Goal: Task Accomplishment & Management: Manage account settings

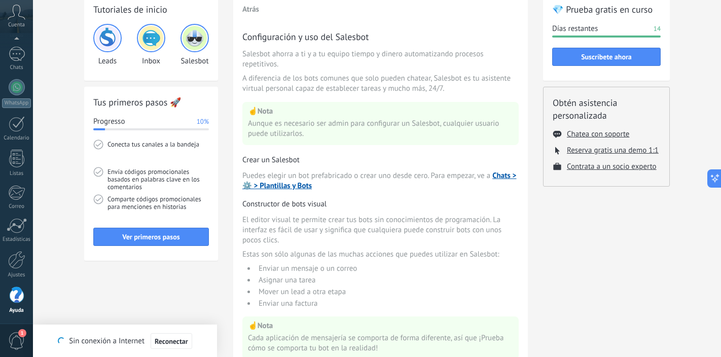
scroll to position [80, 0]
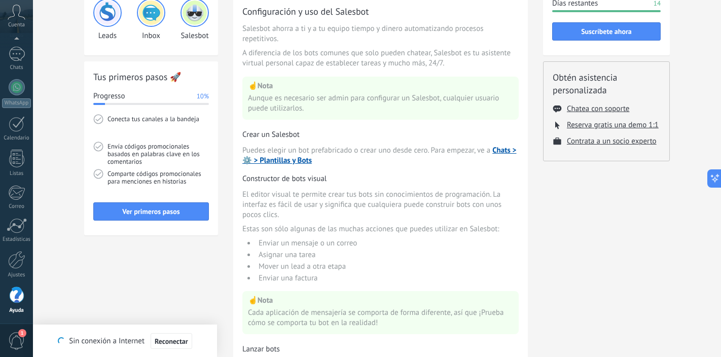
click at [19, 17] on icon at bounding box center [17, 12] width 18 height 15
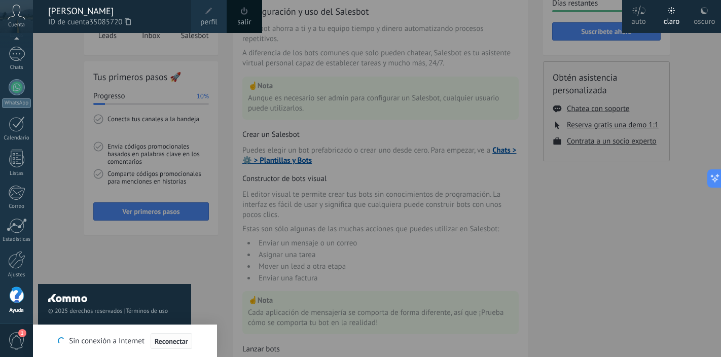
click at [178, 338] on span "Reconectar" at bounding box center [171, 341] width 33 height 7
click at [57, 254] on div "© 2025 derechos reservados | Términos de uso Soporte técnico" at bounding box center [114, 195] width 153 height 324
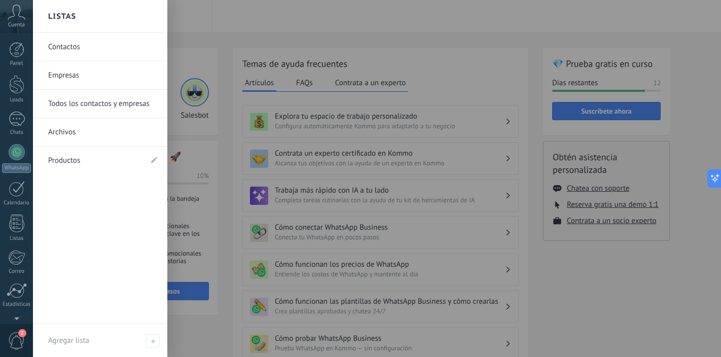
click at [73, 162] on link "Productos" at bounding box center [95, 161] width 94 height 28
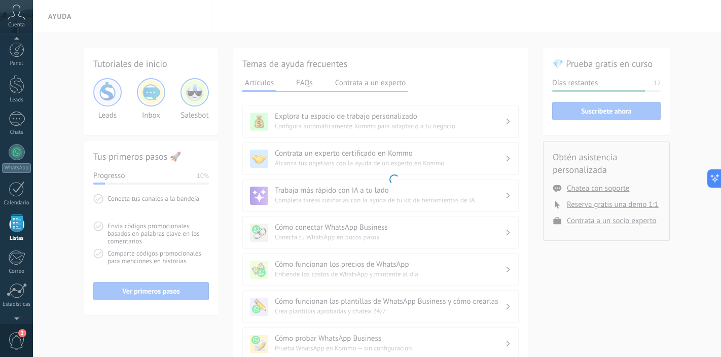
scroll to position [63, 0]
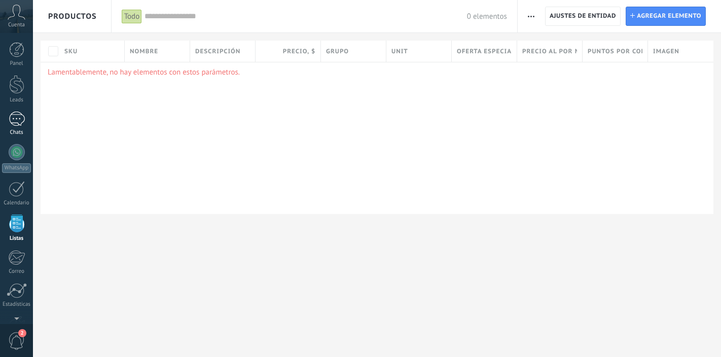
scroll to position [63, 0]
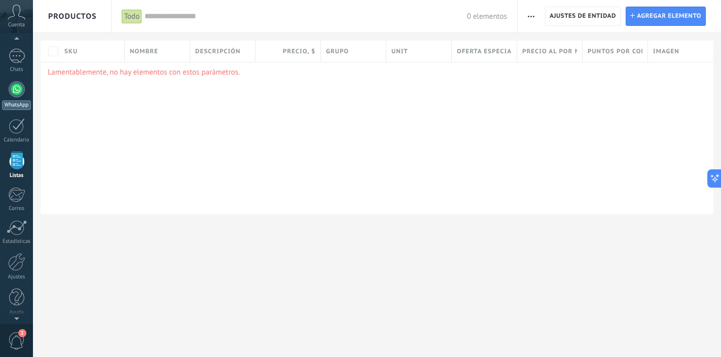
click at [17, 89] on div at bounding box center [17, 89] width 16 height 16
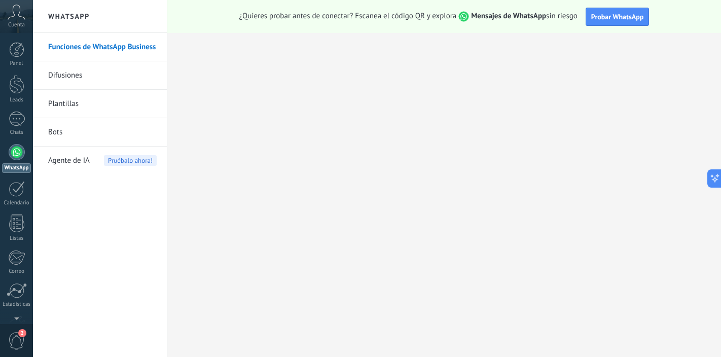
scroll to position [26, 0]
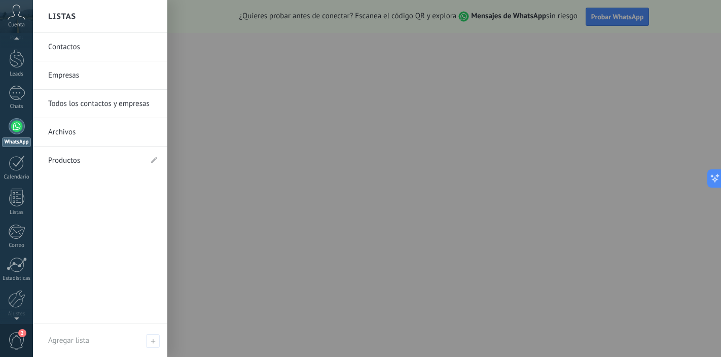
click at [17, 338] on span "2" at bounding box center [16, 341] width 17 height 18
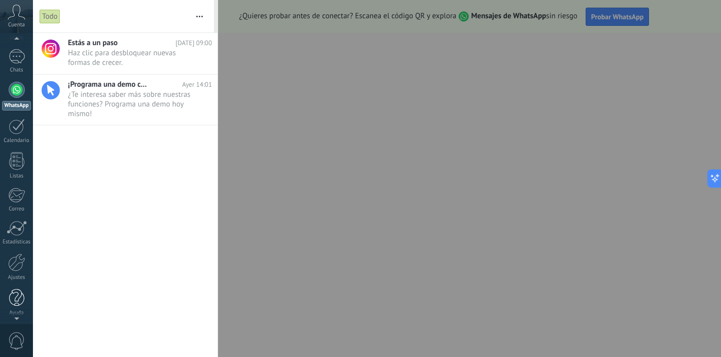
scroll to position [65, 0]
click at [14, 266] on div at bounding box center [16, 260] width 17 height 18
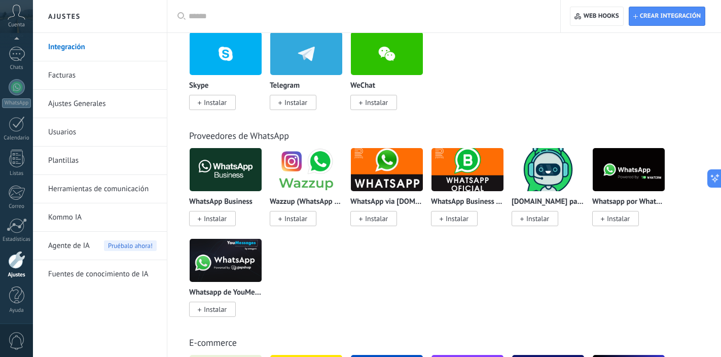
scroll to position [325, 0]
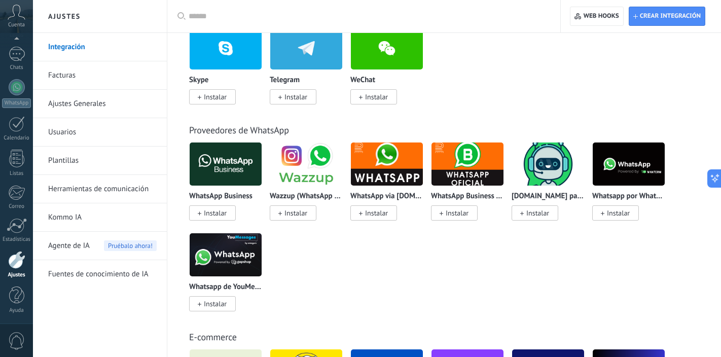
click at [97, 83] on link "Facturas" at bounding box center [102, 75] width 109 height 28
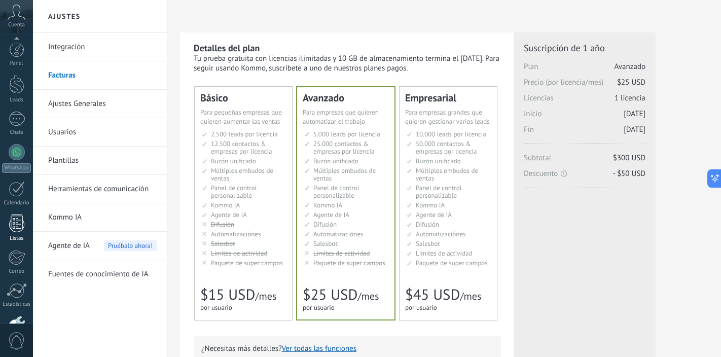
scroll to position [65, 0]
click at [18, 90] on div at bounding box center [17, 87] width 16 height 16
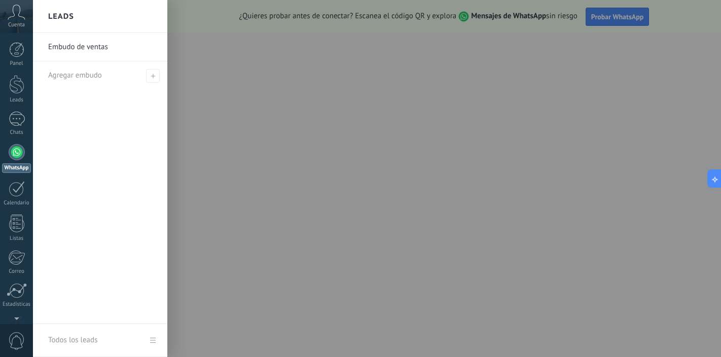
click at [263, 194] on div at bounding box center [393, 178] width 721 height 357
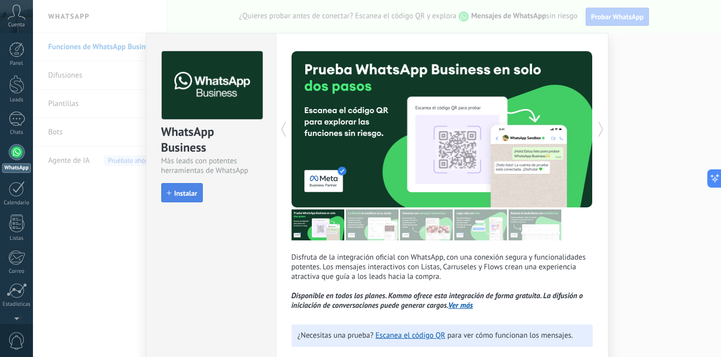
click at [190, 193] on span "Instalar" at bounding box center [185, 193] width 23 height 7
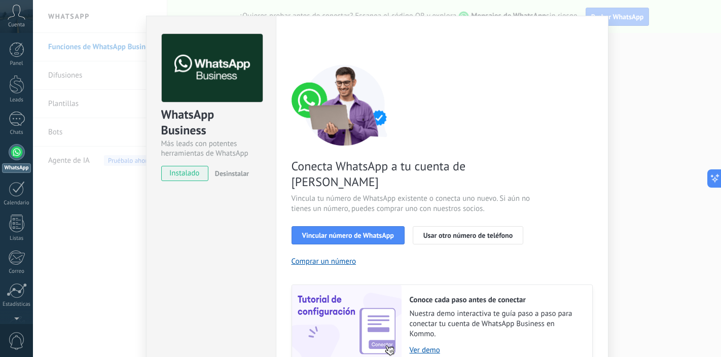
scroll to position [18, 0]
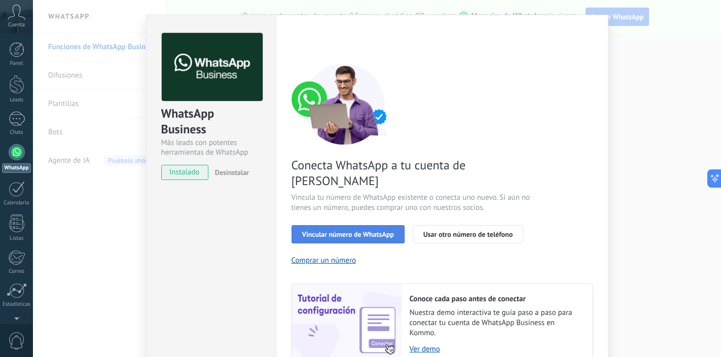
click at [366, 231] on span "Vincular número de WhatsApp" at bounding box center [348, 234] width 92 height 7
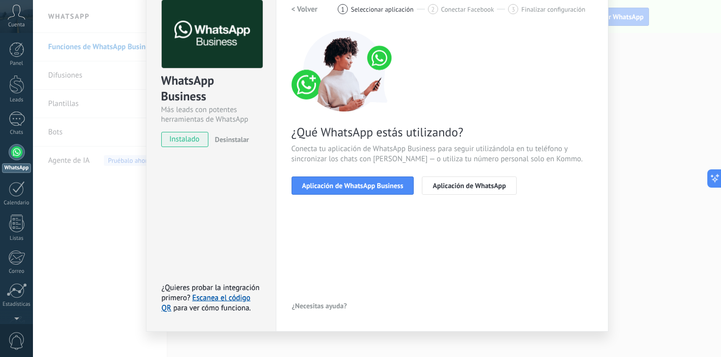
scroll to position [52, 0]
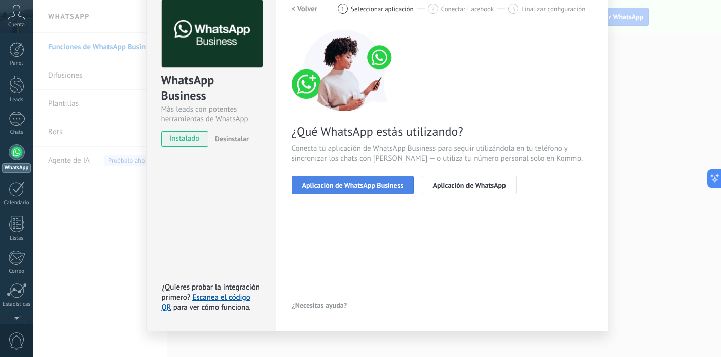
click at [364, 184] on span "Aplicación de WhatsApp Business" at bounding box center [352, 185] width 101 height 7
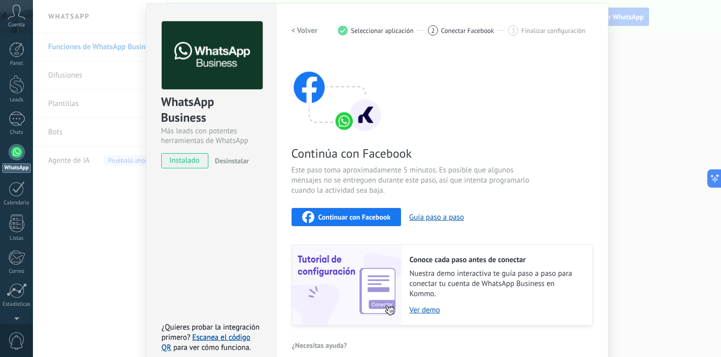
scroll to position [20, 0]
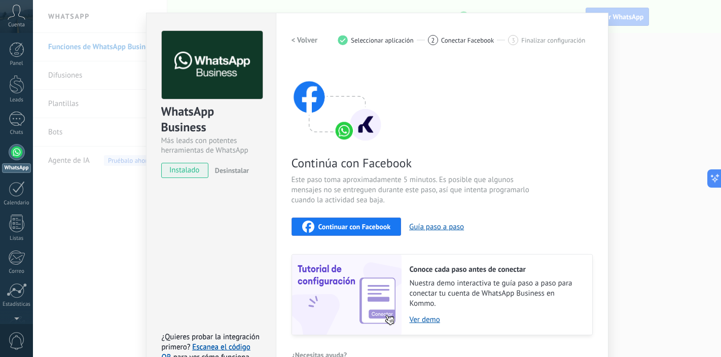
click at [353, 225] on span "Continuar con Facebook" at bounding box center [354, 226] width 73 height 7
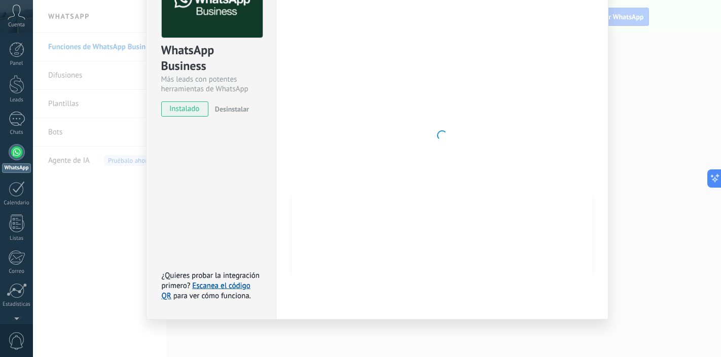
scroll to position [0, 0]
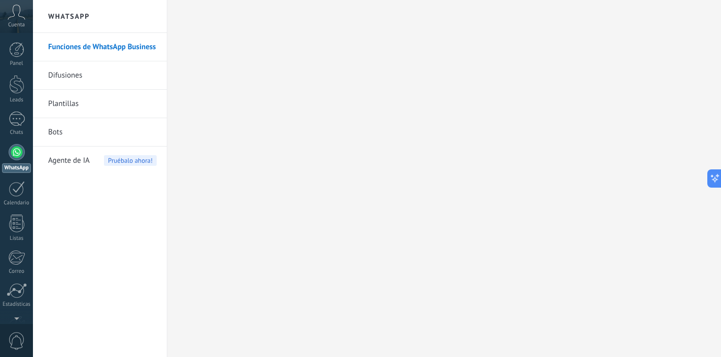
click at [21, 152] on div at bounding box center [17, 152] width 16 height 16
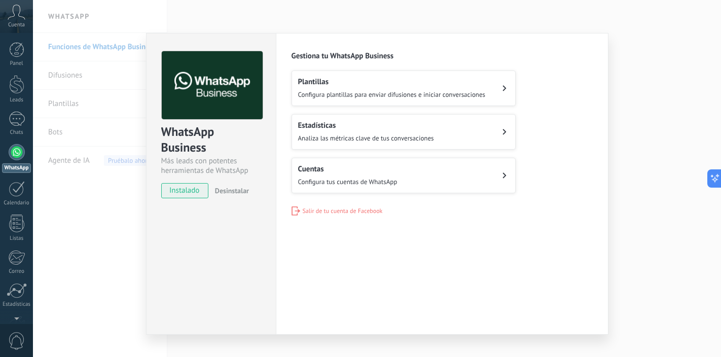
click at [419, 177] on button "Cuentas Configura tus cuentas de WhatsApp" at bounding box center [404, 175] width 224 height 35
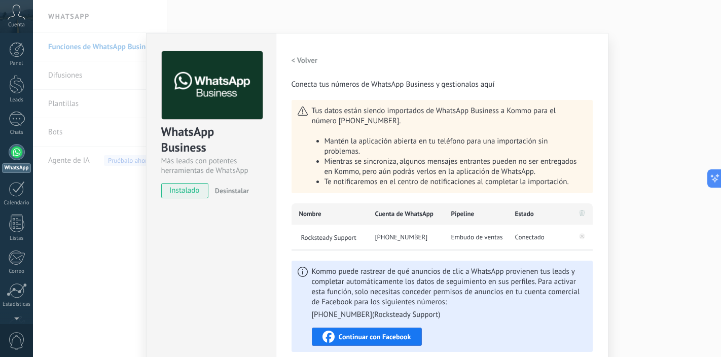
click at [14, 22] on span "Cuenta" at bounding box center [16, 25] width 17 height 7
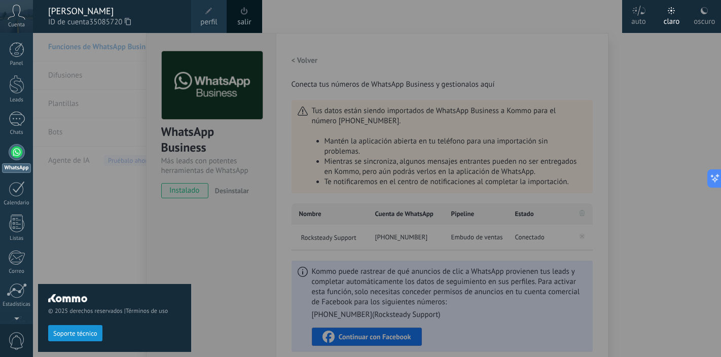
click at [215, 231] on div at bounding box center [393, 178] width 721 height 357
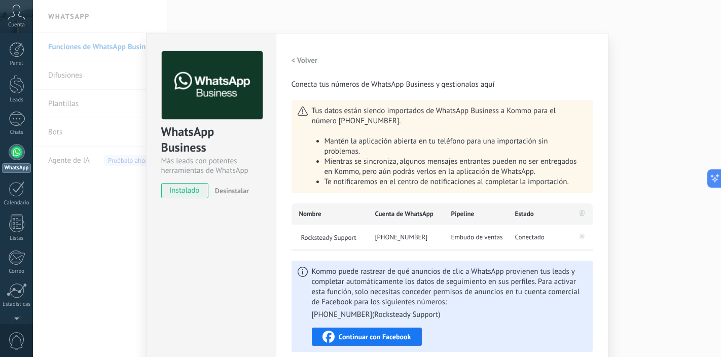
click at [215, 231] on div "WhatsApp Business Más leads con potentes herramientas de WhatsApp instalado Des…" at bounding box center [211, 216] width 130 height 367
click at [10, 22] on span "Cuenta" at bounding box center [16, 25] width 17 height 7
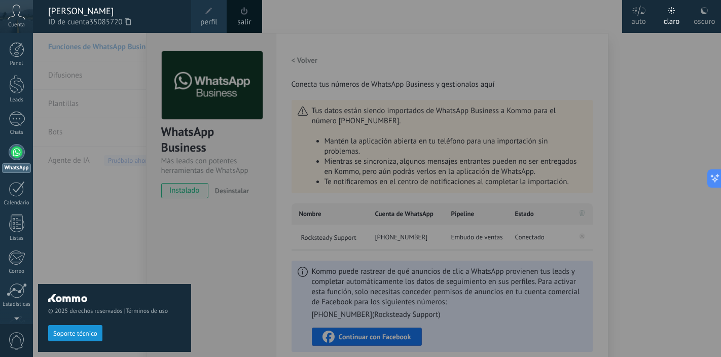
click at [702, 16] on div "oscuro" at bounding box center [704, 20] width 21 height 26
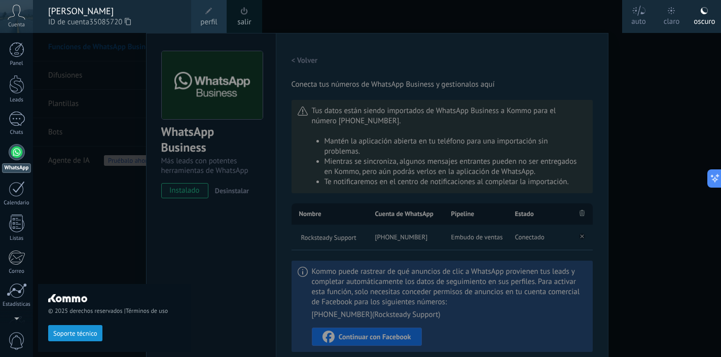
click at [435, 14] on div at bounding box center [393, 178] width 721 height 357
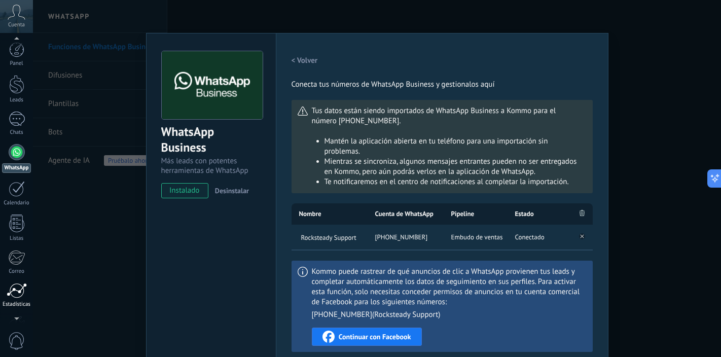
scroll to position [65, 0]
click at [17, 262] on div at bounding box center [16, 260] width 17 height 18
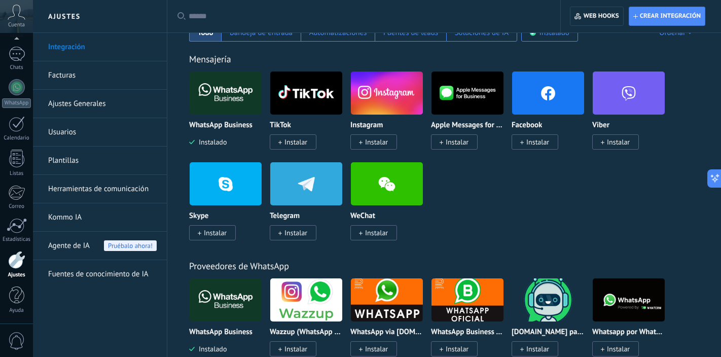
scroll to position [194, 0]
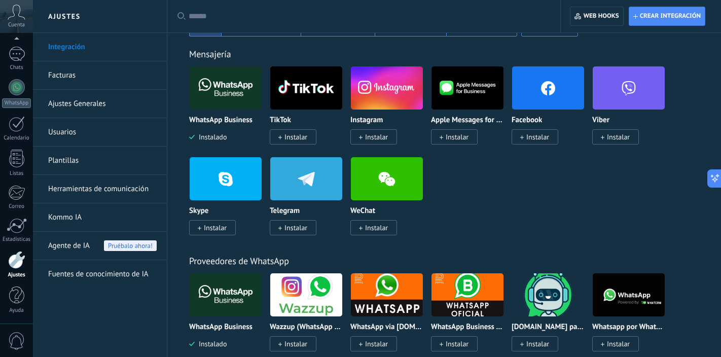
click at [100, 77] on link "Facturas" at bounding box center [102, 75] width 109 height 28
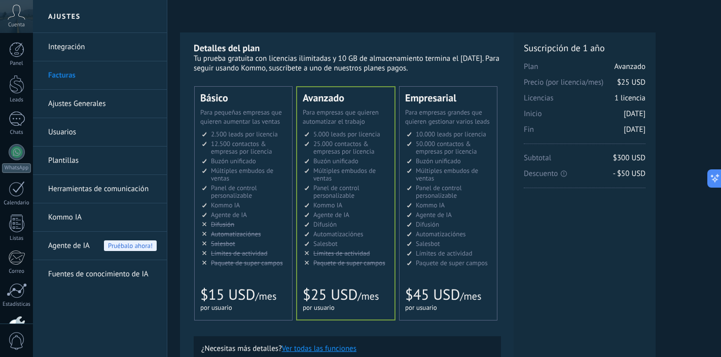
click at [268, 152] on span "12.500 contactos & empresas por licencia" at bounding box center [241, 147] width 61 height 16
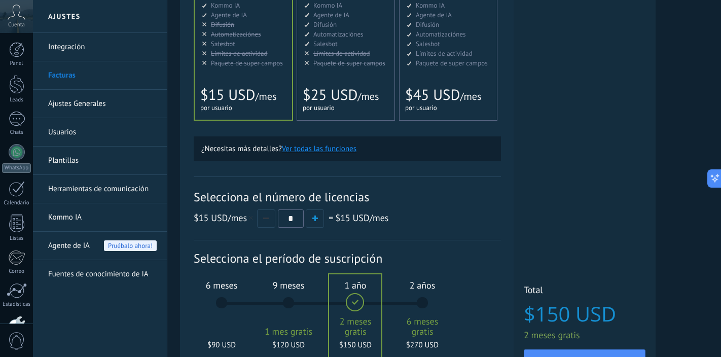
scroll to position [231, 0]
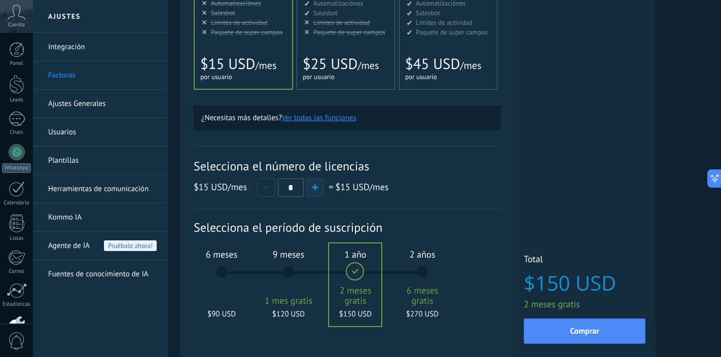
click at [314, 190] on span "button" at bounding box center [315, 188] width 6 height 6
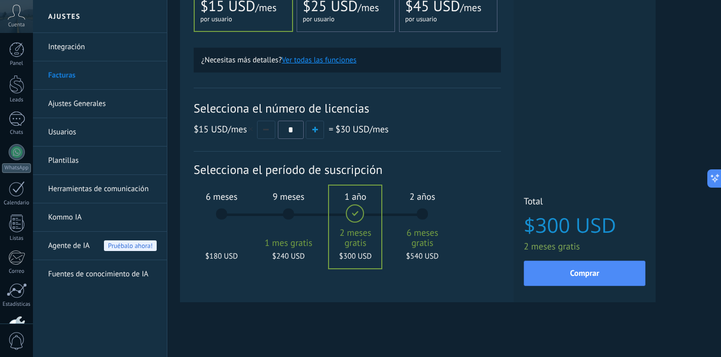
scroll to position [290, 0]
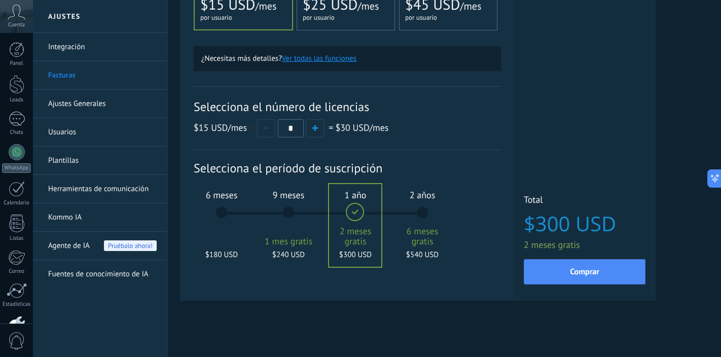
click at [220, 214] on div "6 meses $180 USD" at bounding box center [221, 217] width 55 height 71
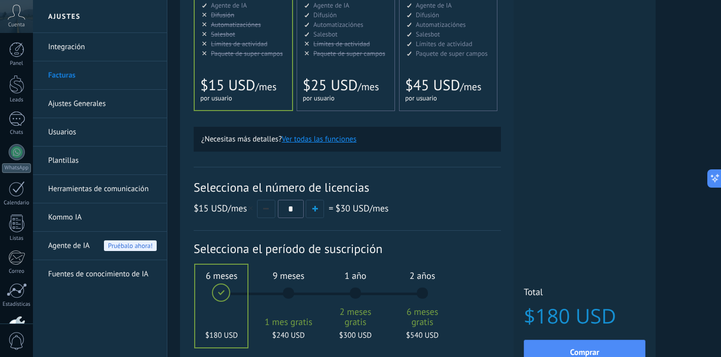
scroll to position [249, 0]
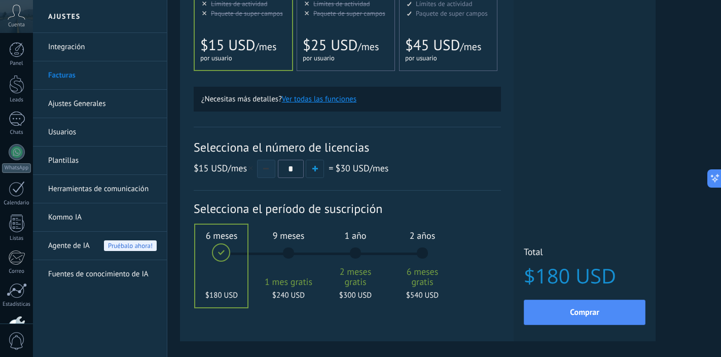
click at [267, 170] on button "button" at bounding box center [266, 169] width 18 height 18
type input "*"
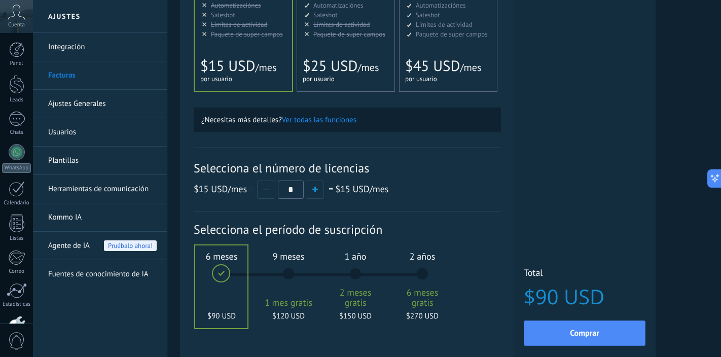
scroll to position [229, 0]
click at [315, 193] on button "button" at bounding box center [315, 189] width 18 height 18
type input "*"
click at [341, 77] on div "for 1 user for 1 user por usuario 为1个用户 para 1 usuário untuk 1 pengguna 1 kulla…" at bounding box center [341, 79] width 76 height 10
click at [252, 80] on div "for 1 user for 1 user por usuario 为1个用户 para 1 usuário untuk 1 pengguna 1 kulla…" at bounding box center [238, 79] width 76 height 10
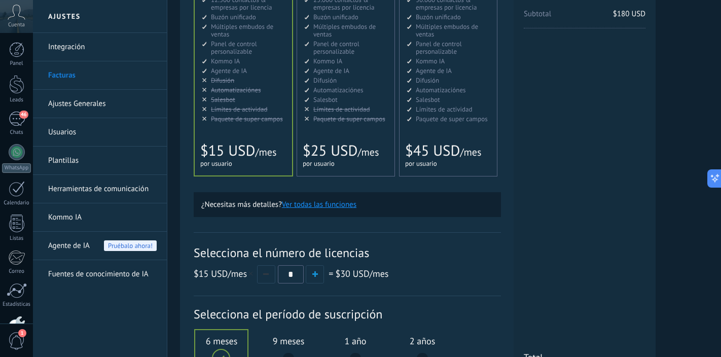
scroll to position [93, 0]
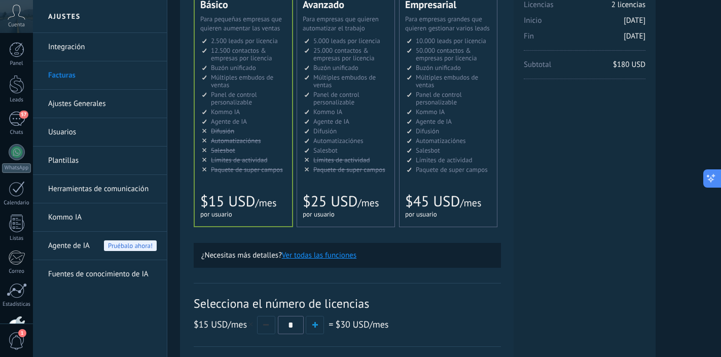
click at [710, 181] on icon at bounding box center [711, 178] width 11 height 11
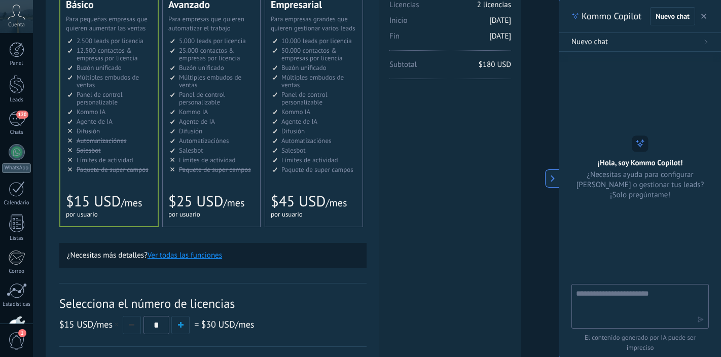
click at [551, 179] on icon at bounding box center [552, 178] width 7 height 7
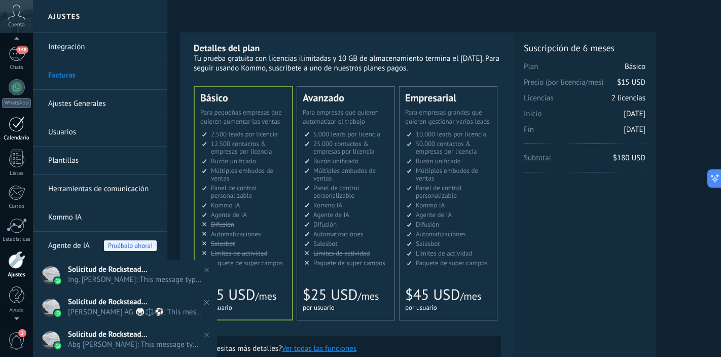
scroll to position [0, 0]
click at [13, 117] on div "148" at bounding box center [17, 119] width 16 height 15
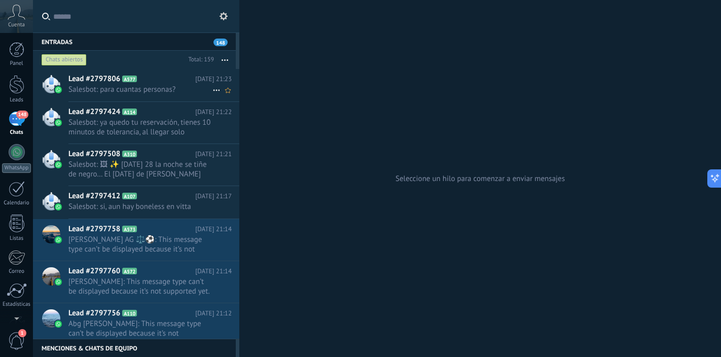
click at [193, 92] on span "Salesbot: para cuantas personas?" at bounding box center [140, 90] width 144 height 10
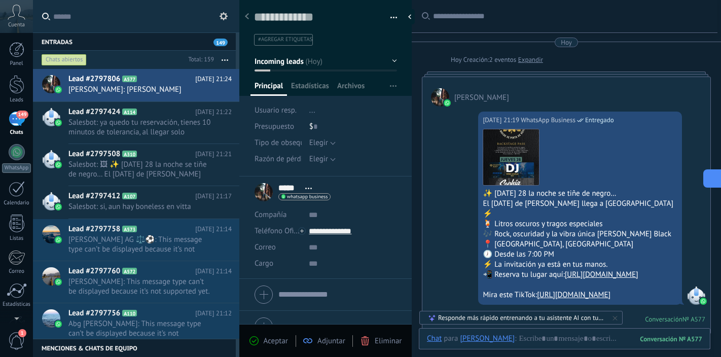
click at [713, 177] on icon at bounding box center [711, 178] width 11 height 11
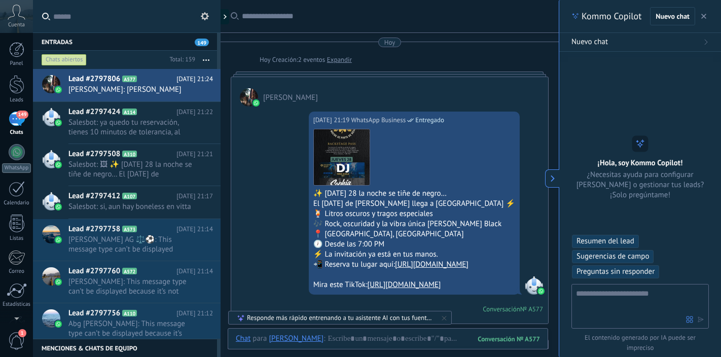
scroll to position [30, 0]
click at [559, 175] on div "¡Hola, soy Kommo Copilot! ¿Necesitas ayuda para configurar Kommo o gestionar tu…" at bounding box center [640, 168] width 162 height 64
click at [554, 179] on icon at bounding box center [552, 178] width 7 height 7
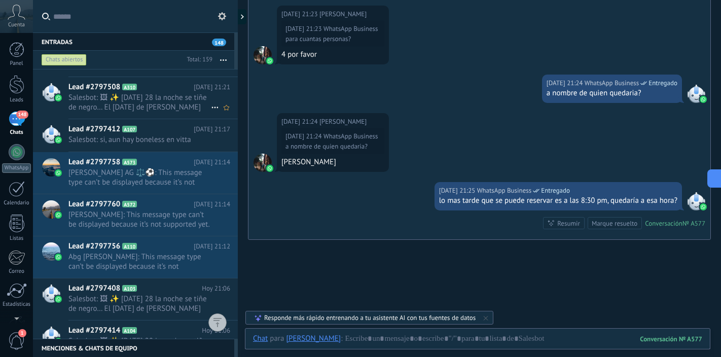
scroll to position [181, 0]
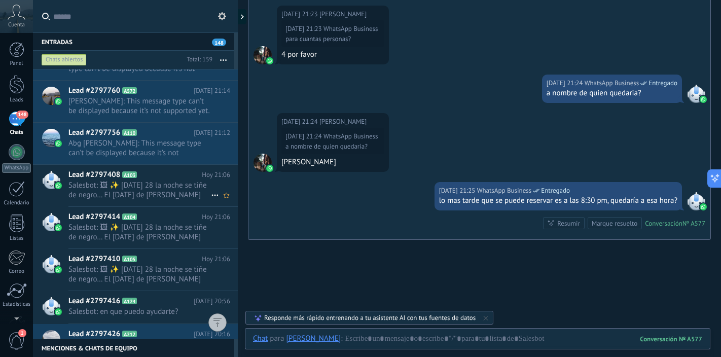
click at [162, 189] on span "Salesbot: 🖼 ✨ [DATE] 28 la noche se tiñe de negro… El [DATE] de [PERSON_NAME] l…" at bounding box center [139, 190] width 142 height 19
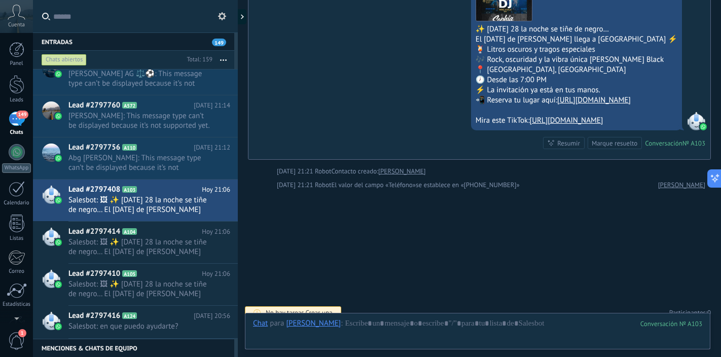
scroll to position [178, 0]
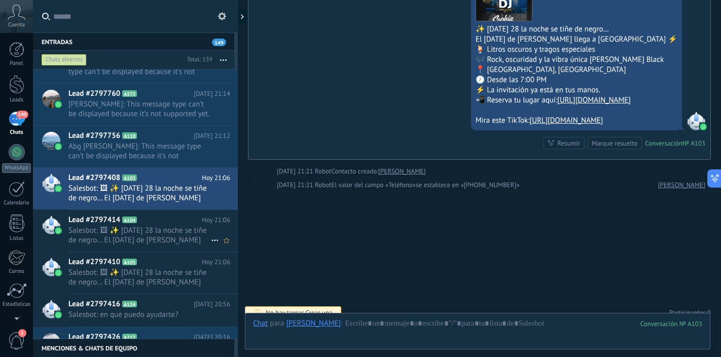
click at [167, 226] on span "Salesbot: 🖼 ✨ [DATE] 28 la noche se tiñe de negro… El [DATE] de [PERSON_NAME] l…" at bounding box center [139, 235] width 142 height 19
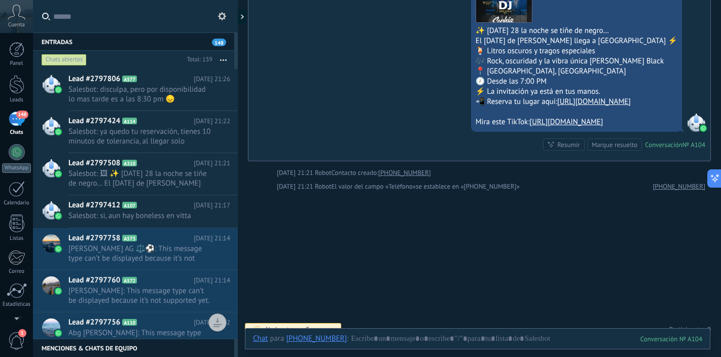
scroll to position [704, 0]
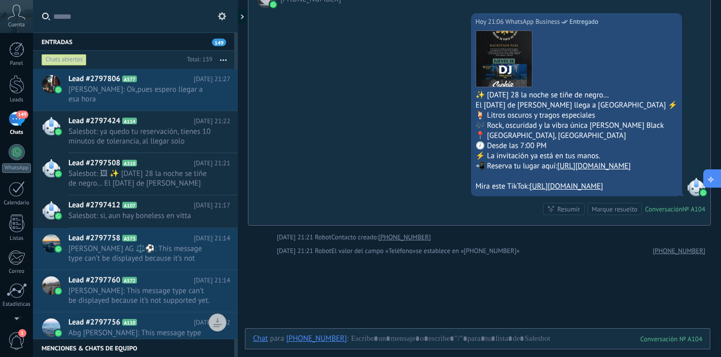
click at [713, 178] on icon at bounding box center [711, 178] width 11 height 11
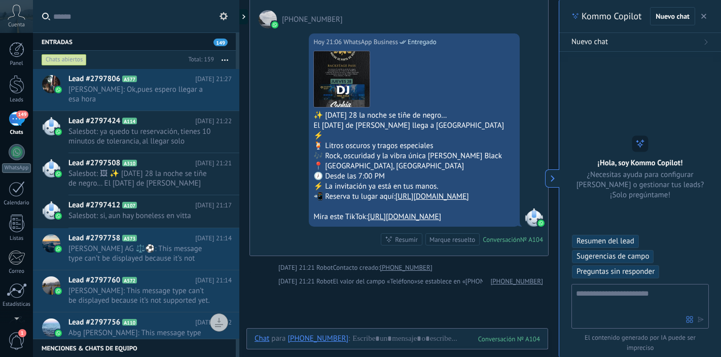
type textarea "**********"
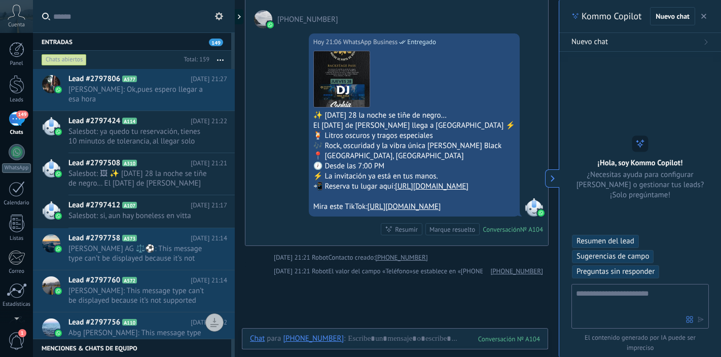
scroll to position [30, 0]
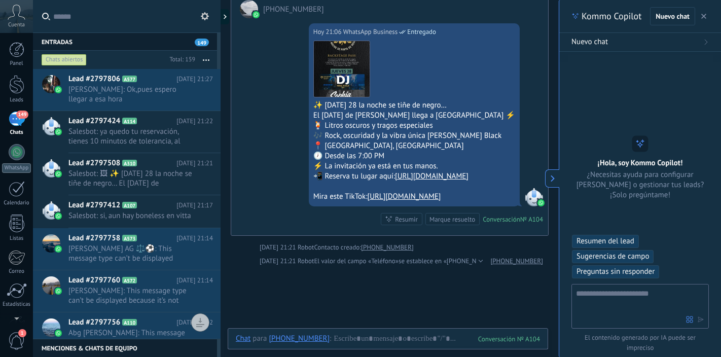
click at [555, 179] on icon at bounding box center [552, 178] width 7 height 7
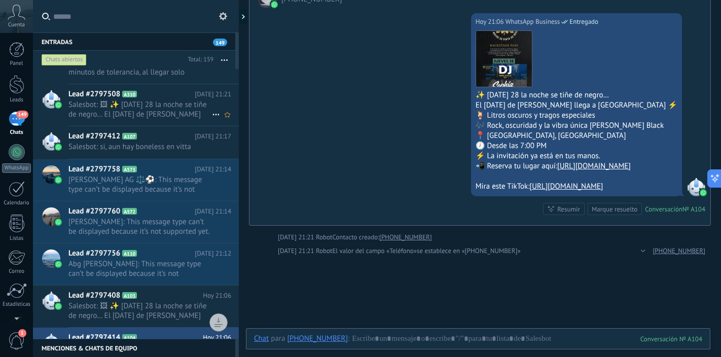
scroll to position [0, 0]
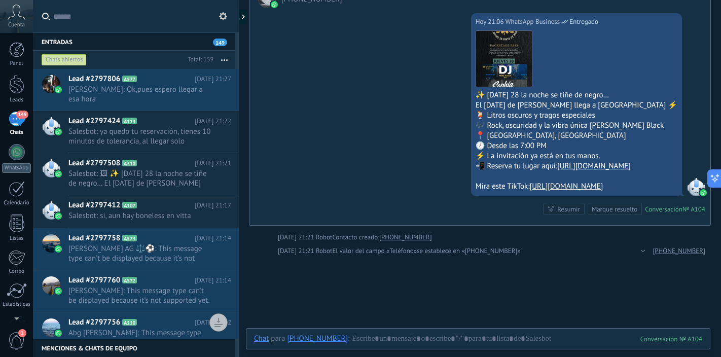
click at [172, 41] on div "Entradas 149" at bounding box center [134, 41] width 202 height 18
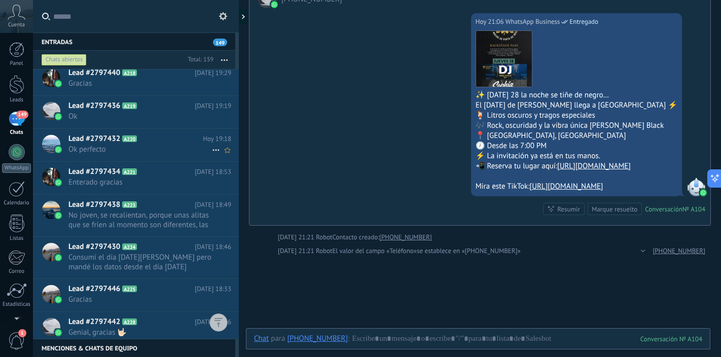
scroll to position [570, 0]
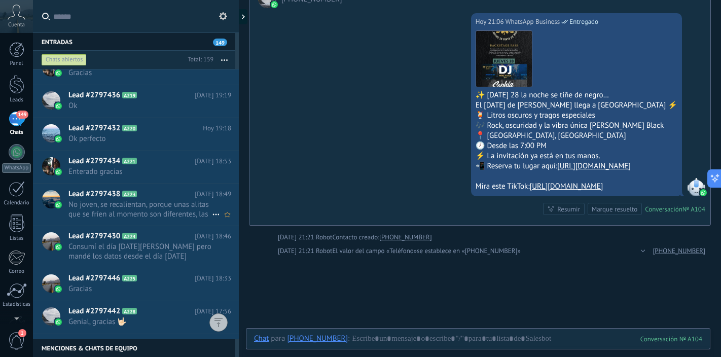
click at [154, 194] on h2 "Lead #2797438 A223" at bounding box center [131, 194] width 126 height 10
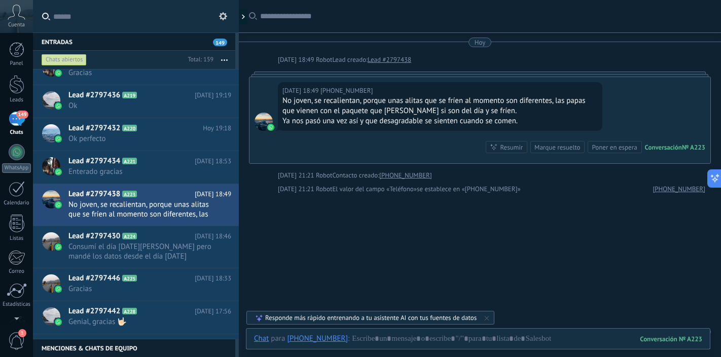
click at [479, 43] on div "Hoy" at bounding box center [480, 43] width 11 height 10
click at [440, 75] on div at bounding box center [480, 73] width 462 height 5
click at [276, 77] on div "Hoy 18:49 +5212213502650 No joven, se recalientan, porque unas alitas que se fr…" at bounding box center [480, 120] width 462 height 87
click at [268, 89] on div "Hoy 18:49 +5212213502650 No joven, se recalientan, porque unas alitas que se fr…" at bounding box center [479, 120] width 461 height 86
click at [273, 75] on div at bounding box center [480, 73] width 462 height 5
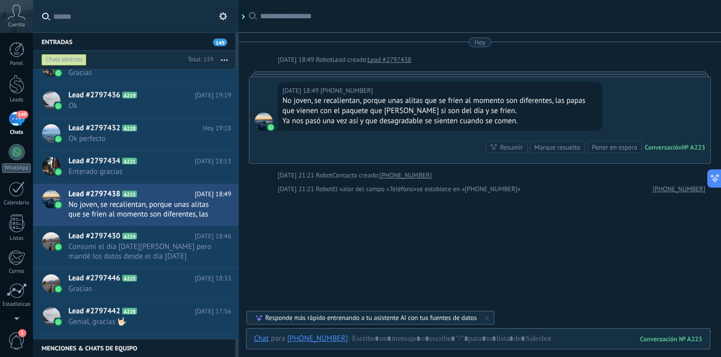
click at [273, 73] on div at bounding box center [480, 73] width 462 height 5
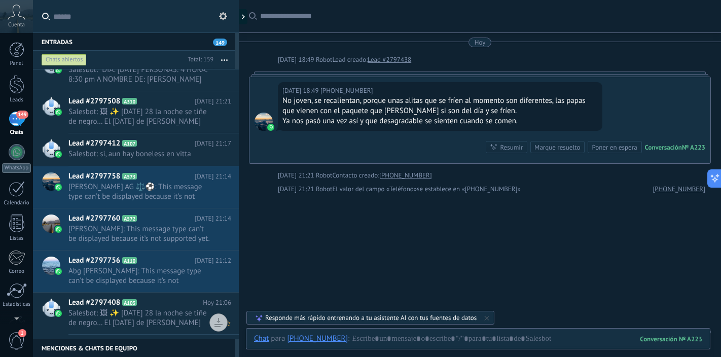
scroll to position [64, 0]
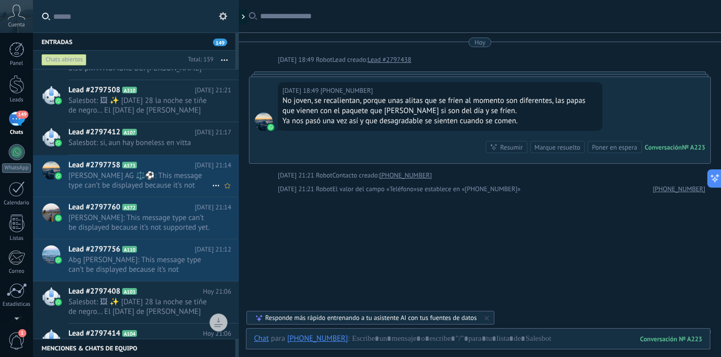
click at [175, 188] on span "Ozaki AG ⚖️⚽: This message type can’t be displayed because it’s not supported y…" at bounding box center [139, 180] width 143 height 19
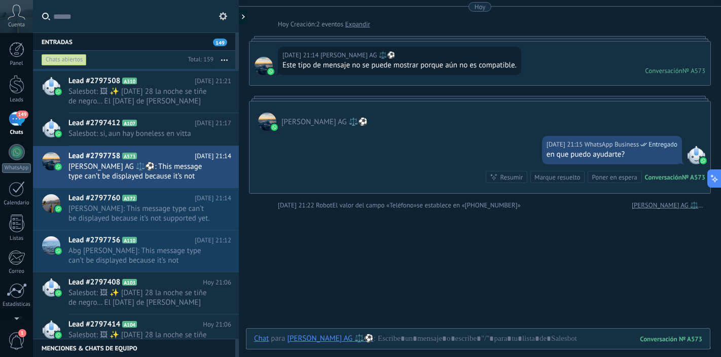
scroll to position [31, 0]
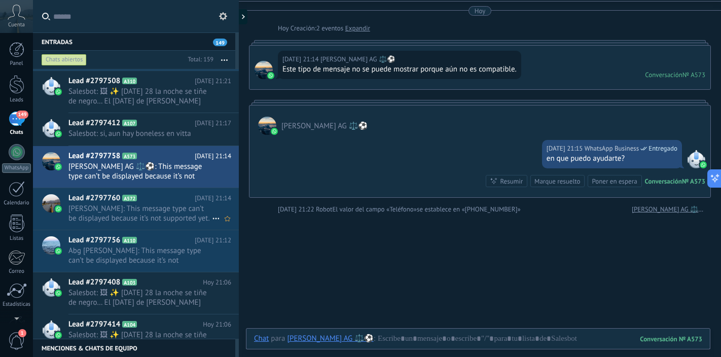
click at [187, 217] on span "[PERSON_NAME]: This message type can’t be displayed because it’s not supported …" at bounding box center [139, 213] width 143 height 19
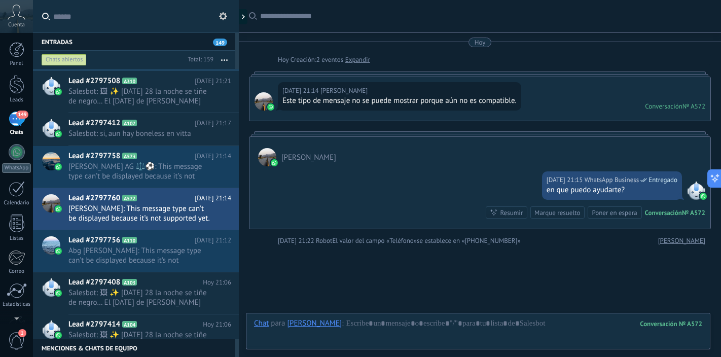
scroll to position [66, 0]
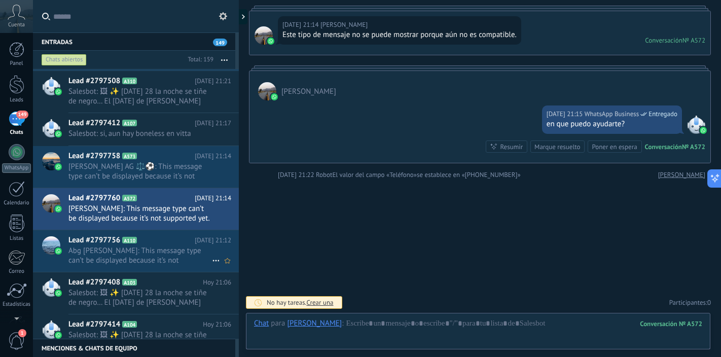
click at [172, 250] on span "Abg [PERSON_NAME]: This message type can’t be displayed because it’s not suppor…" at bounding box center [139, 255] width 143 height 19
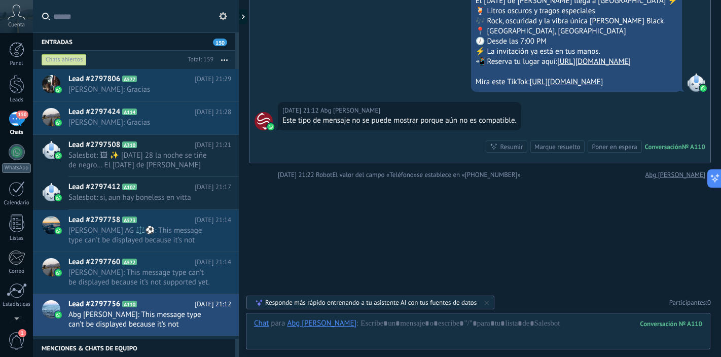
click at [226, 15] on icon at bounding box center [223, 16] width 8 height 8
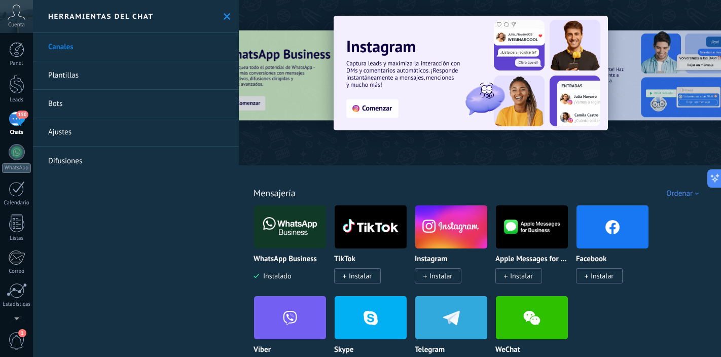
click at [224, 16] on icon at bounding box center [227, 16] width 7 height 7
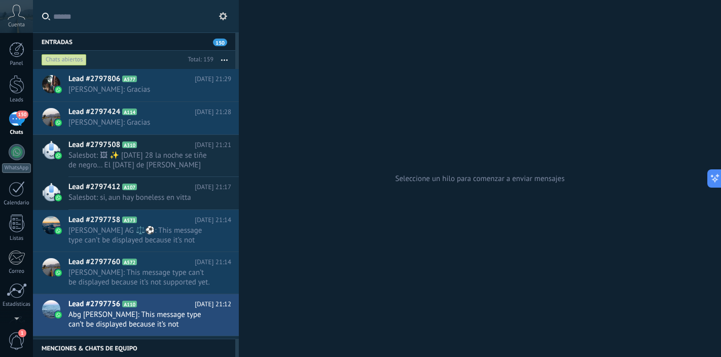
click at [19, 119] on div "150" at bounding box center [17, 119] width 16 height 15
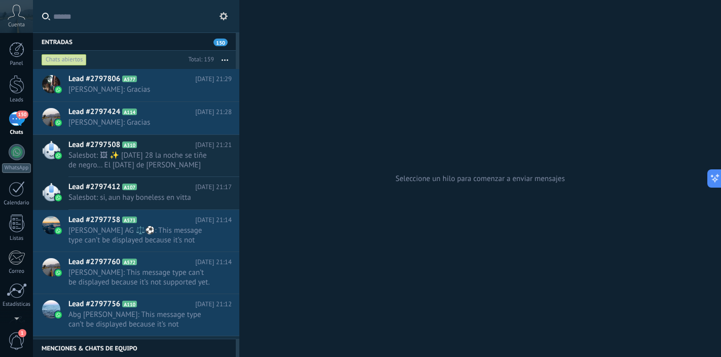
click at [13, 340] on span "1" at bounding box center [16, 341] width 17 height 18
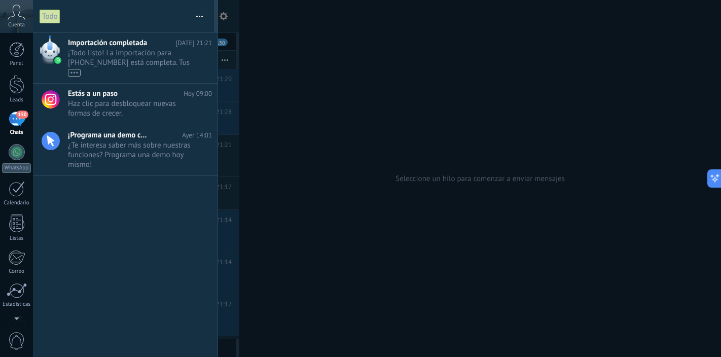
scroll to position [5, 0]
click at [18, 341] on span "0" at bounding box center [16, 341] width 17 height 18
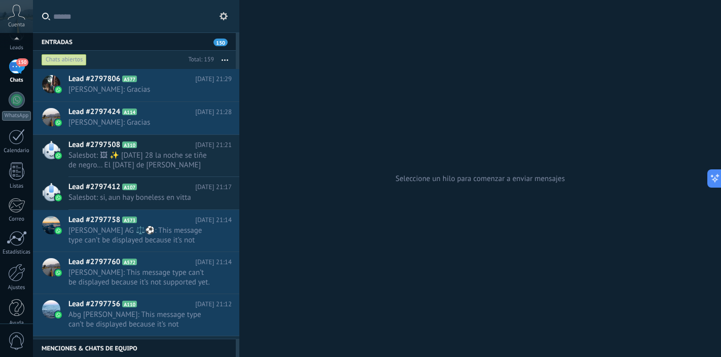
scroll to position [65, 0]
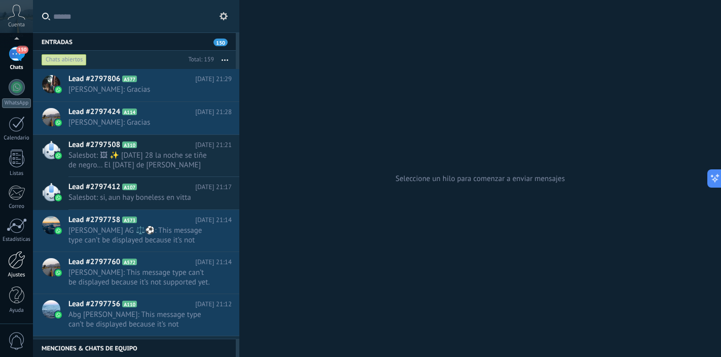
click at [18, 262] on div at bounding box center [16, 260] width 17 height 18
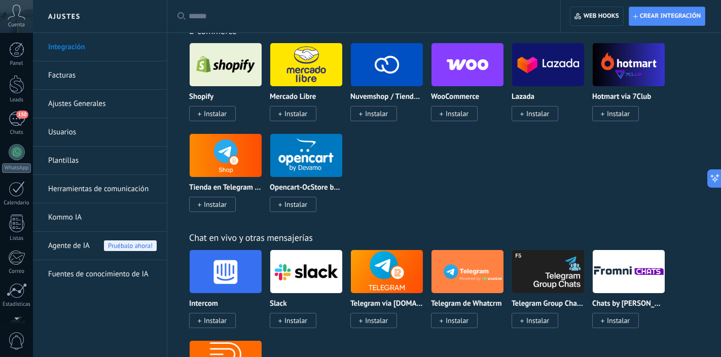
scroll to position [65, 0]
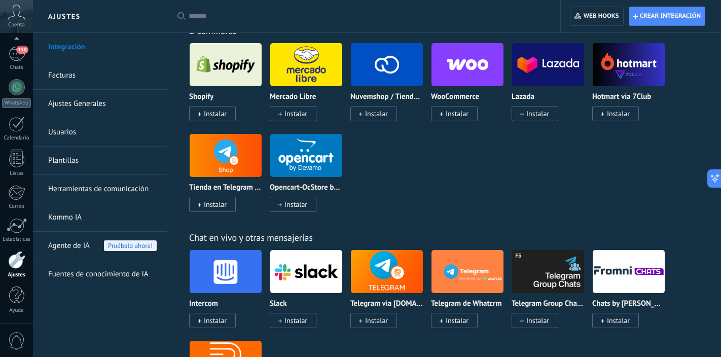
click at [19, 14] on icon at bounding box center [17, 12] width 18 height 15
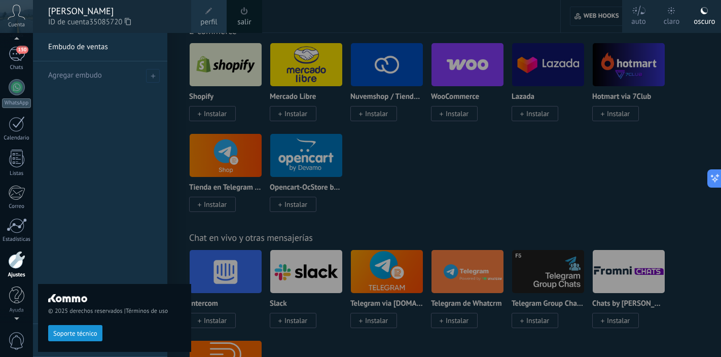
click at [694, 93] on div at bounding box center [393, 178] width 721 height 357
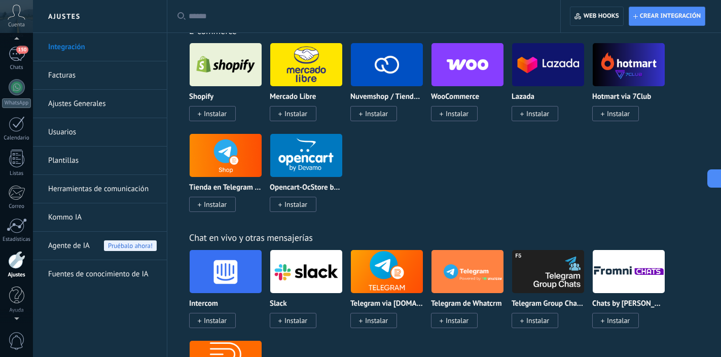
click at [694, 93] on div "Shopify Instalar Mercado Libre Instalar Nuvemshop / Tiendanube Instalar WooComm…" at bounding box center [449, 134] width 521 height 182
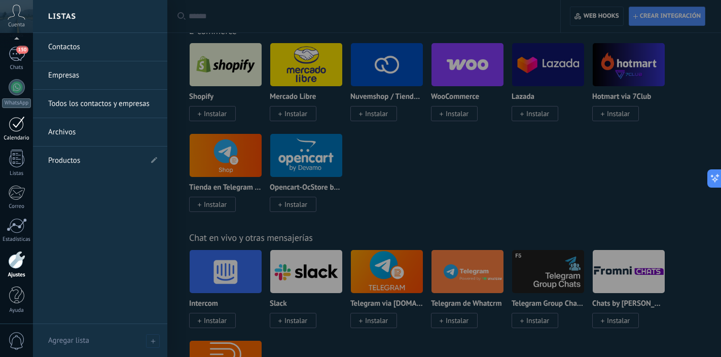
scroll to position [0, 0]
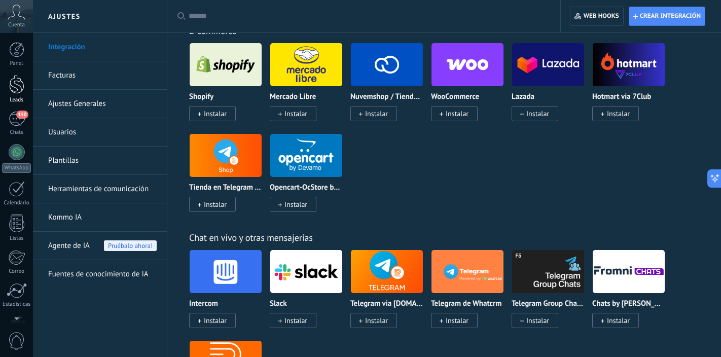
click at [18, 82] on div at bounding box center [16, 84] width 15 height 19
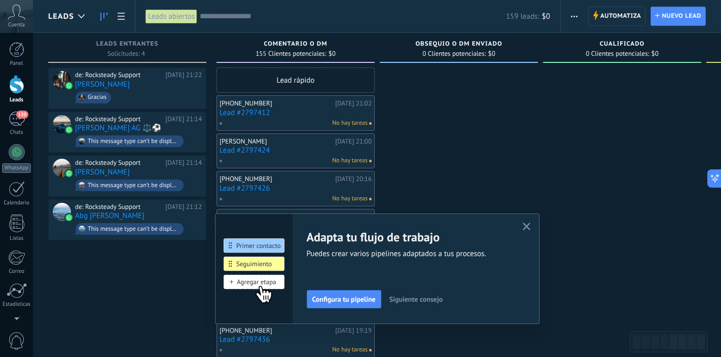
click at [527, 223] on icon "button" at bounding box center [527, 227] width 8 height 8
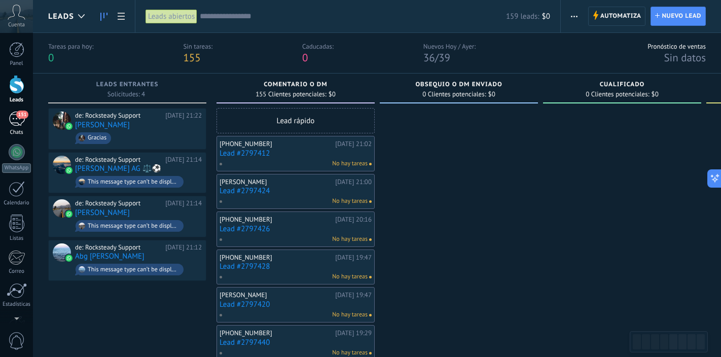
click at [14, 118] on div "151" at bounding box center [17, 119] width 16 height 15
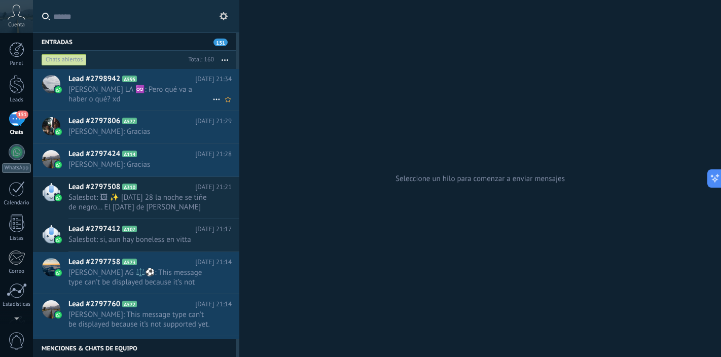
click at [179, 101] on span "Leonardo LA ♾️: Pero qué va a haber o qué? xd" at bounding box center [140, 94] width 144 height 19
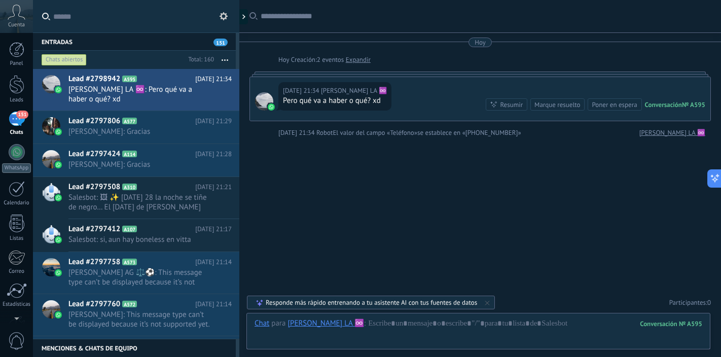
click at [483, 43] on div "Hoy" at bounding box center [480, 43] width 11 height 10
click at [505, 76] on div at bounding box center [479, 73] width 461 height 5
click at [659, 105] on div "Conversación" at bounding box center [663, 104] width 37 height 9
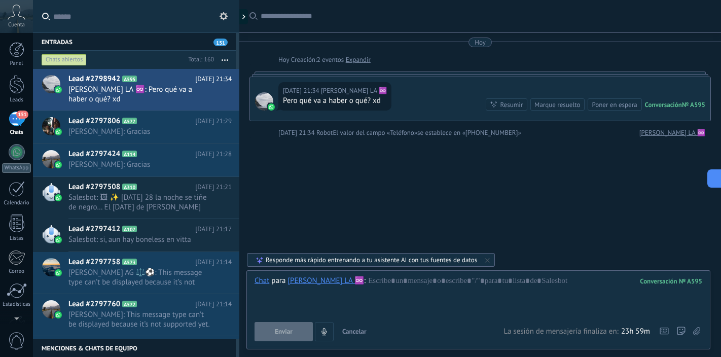
click at [663, 105] on div "Conversación" at bounding box center [663, 104] width 37 height 9
click at [514, 165] on div "Buscar Carga más Hoy Hoy Creación: 2 eventos Expandir Hoy 21:34 Leonardo LA ♾️ …" at bounding box center [480, 178] width 482 height 357
click at [440, 77] on div "Hoy 21:34 Leonardo LA ♾️ Pero qué va a haber o qué? xd Conversación № A595 Conv…" at bounding box center [480, 99] width 460 height 44
click at [368, 61] on link "Expandir" at bounding box center [358, 60] width 25 height 10
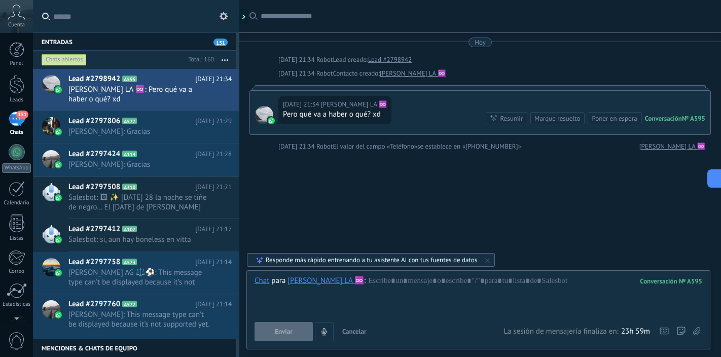
click at [383, 73] on link "Leonardo LA ♾️" at bounding box center [413, 73] width 66 height 10
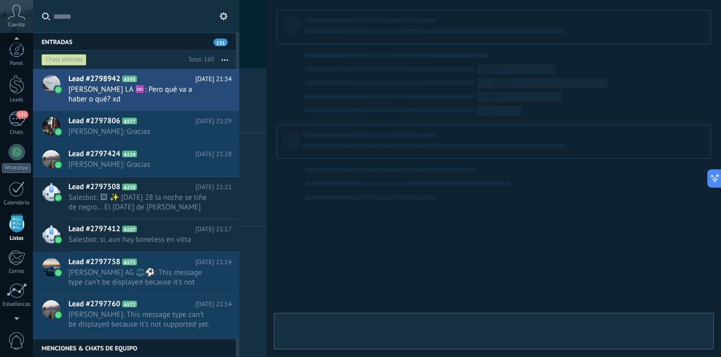
scroll to position [63, 0]
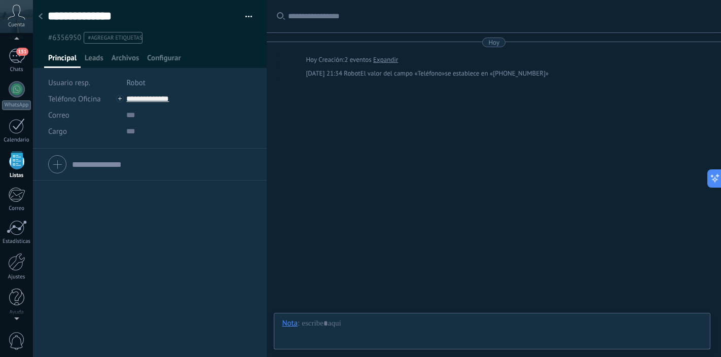
click at [43, 16] on div at bounding box center [40, 17] width 14 height 20
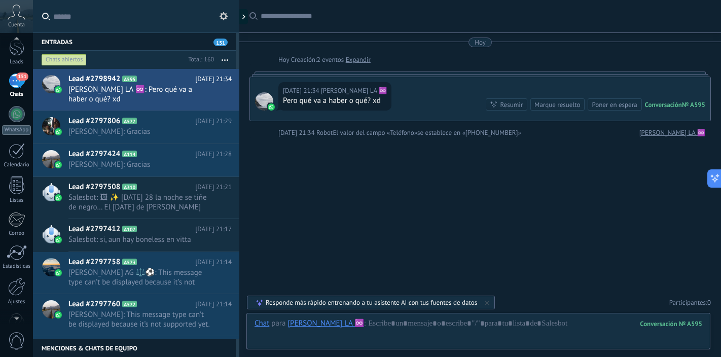
scroll to position [65, 0]
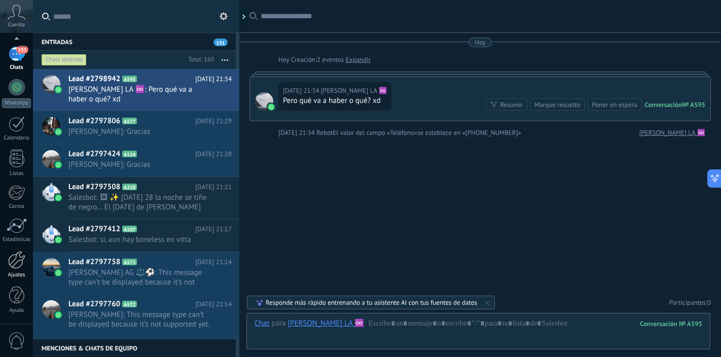
click at [20, 258] on div at bounding box center [16, 260] width 17 height 18
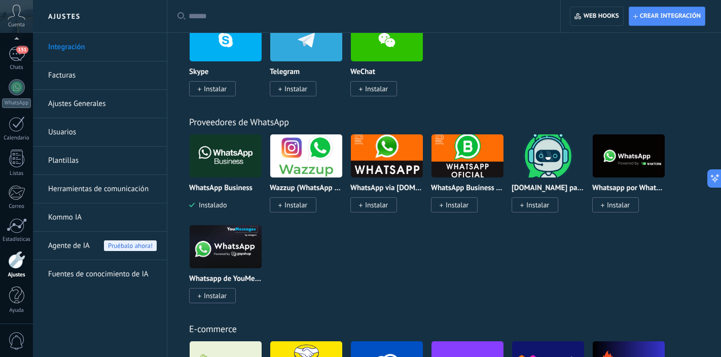
scroll to position [338, 0]
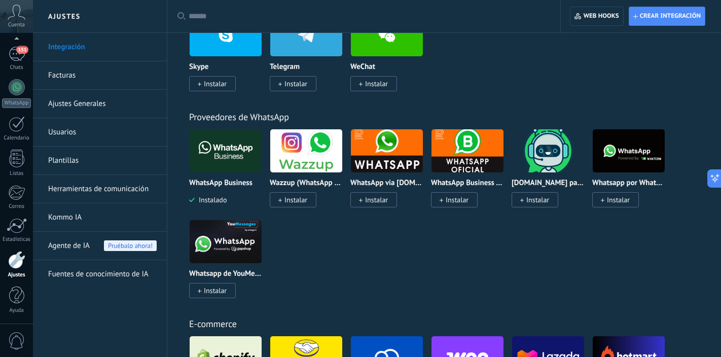
click at [97, 78] on link "Facturas" at bounding box center [102, 75] width 109 height 28
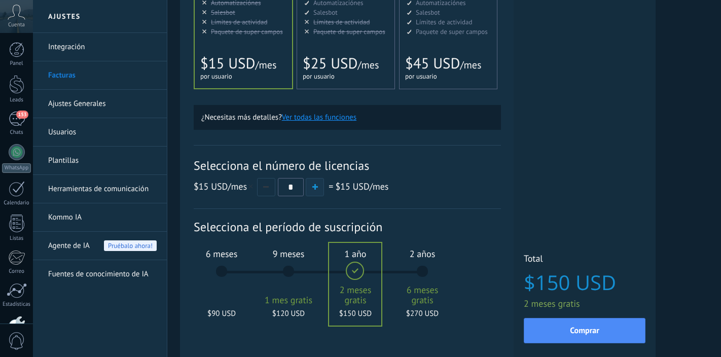
click at [313, 190] on span "button" at bounding box center [315, 187] width 6 height 6
type input "*"
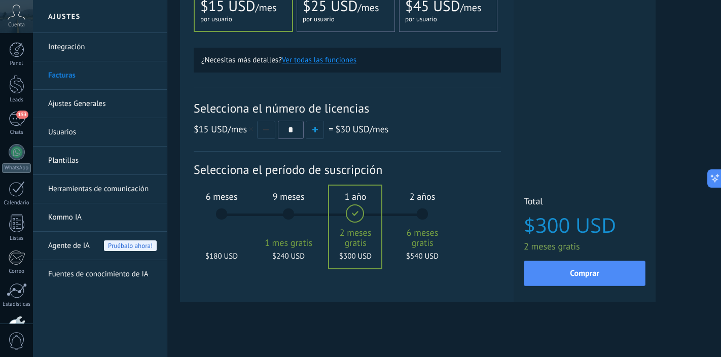
click at [222, 214] on div "6 meses $180 USD" at bounding box center [221, 218] width 55 height 71
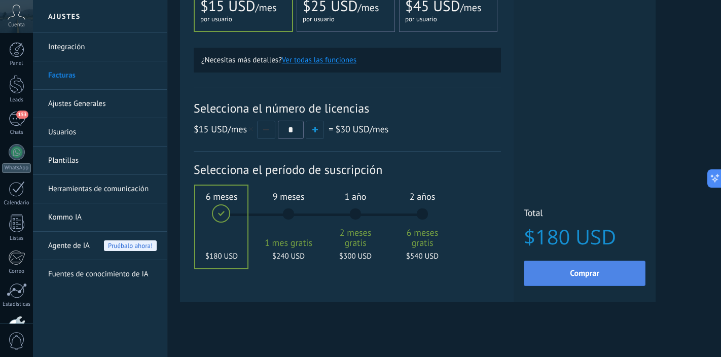
click at [564, 273] on button "Comprar" at bounding box center [585, 273] width 122 height 25
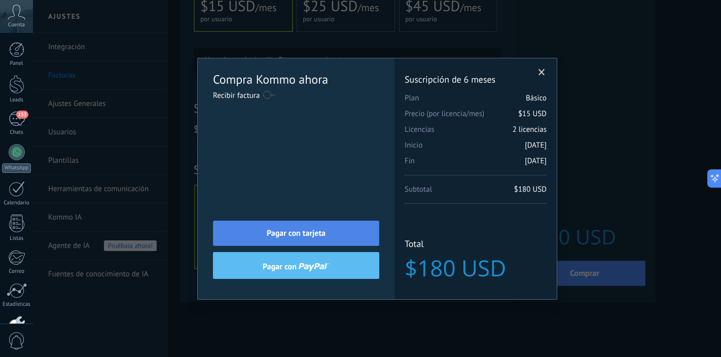
click at [338, 230] on button "Pagar con tarjeta" at bounding box center [296, 233] width 166 height 25
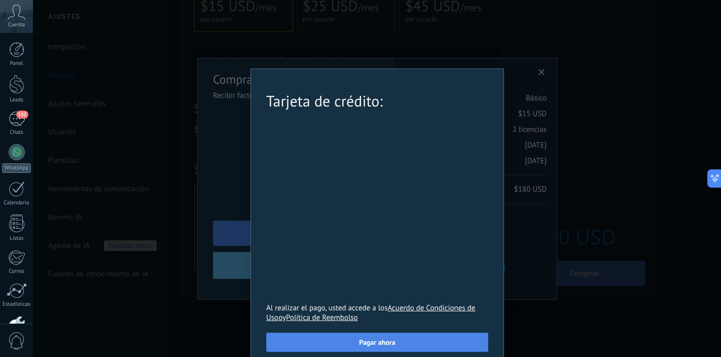
scroll to position [11, 0]
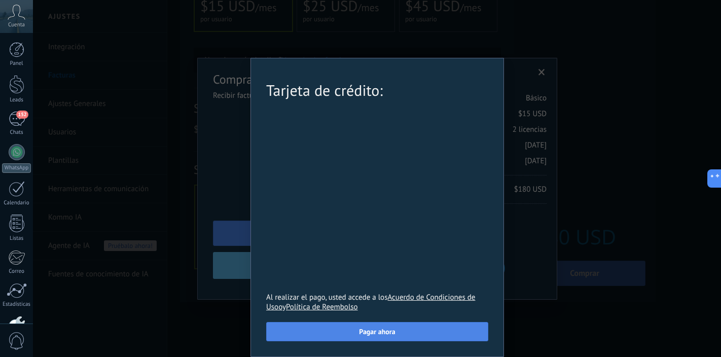
click at [436, 332] on button "Pagar ahora" at bounding box center [377, 331] width 222 height 19
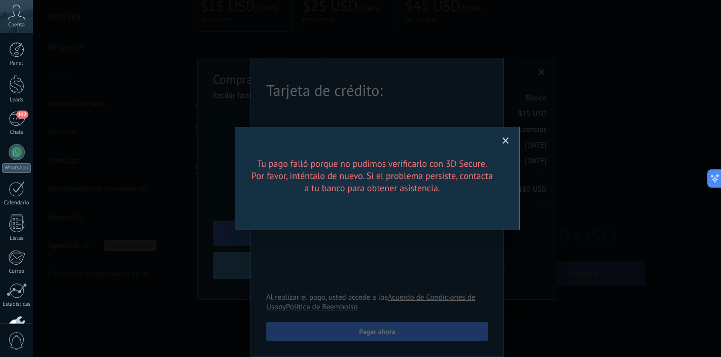
click at [508, 136] on span at bounding box center [505, 140] width 17 height 17
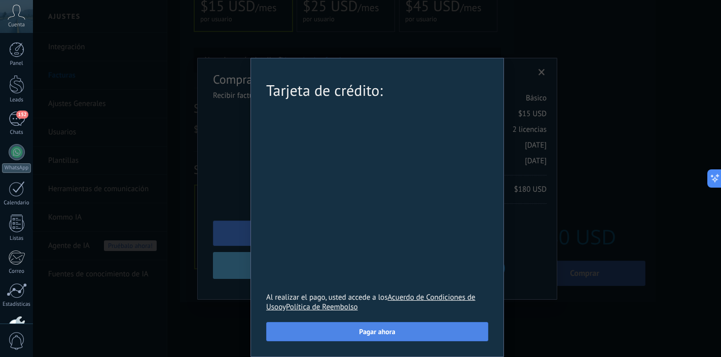
click at [411, 331] on button "Pagar ahora" at bounding box center [377, 331] width 222 height 19
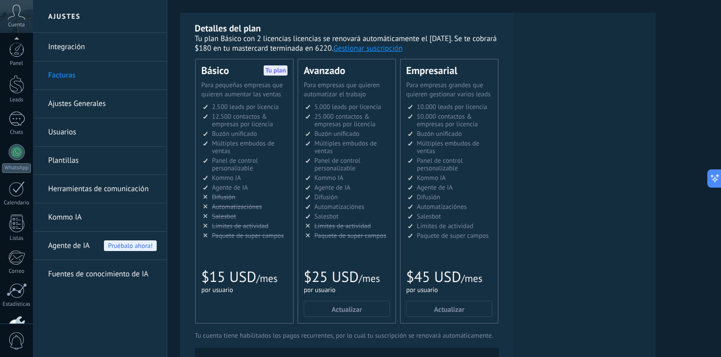
scroll to position [65, 0]
click at [18, 15] on use at bounding box center [16, 12] width 17 height 15
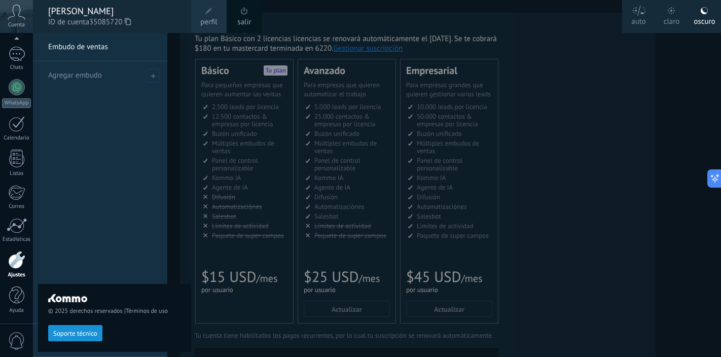
click at [545, 83] on div at bounding box center [393, 178] width 721 height 357
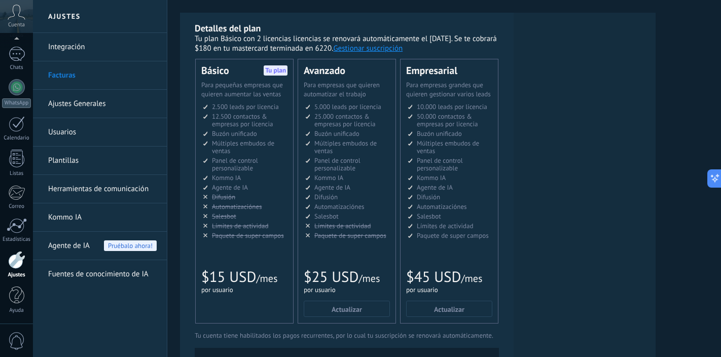
click at [121, 101] on link "Ajustes Generales" at bounding box center [102, 104] width 109 height 28
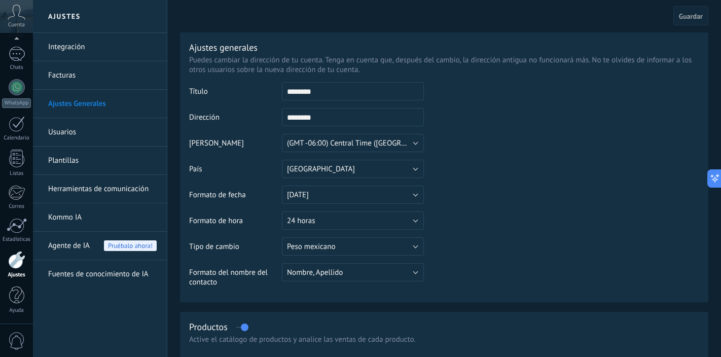
click at [102, 130] on link "Usuarios" at bounding box center [102, 132] width 109 height 28
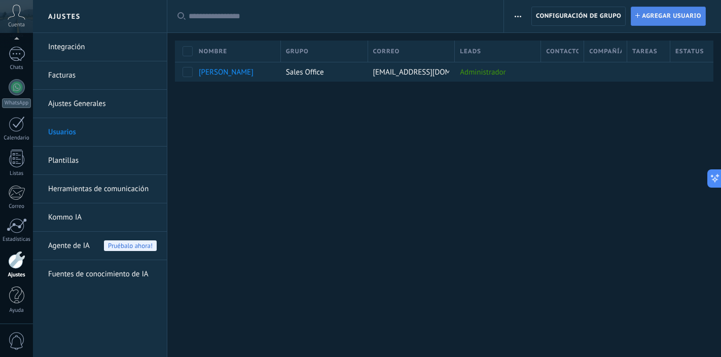
click at [650, 19] on span "Agregar usuario" at bounding box center [671, 16] width 59 height 18
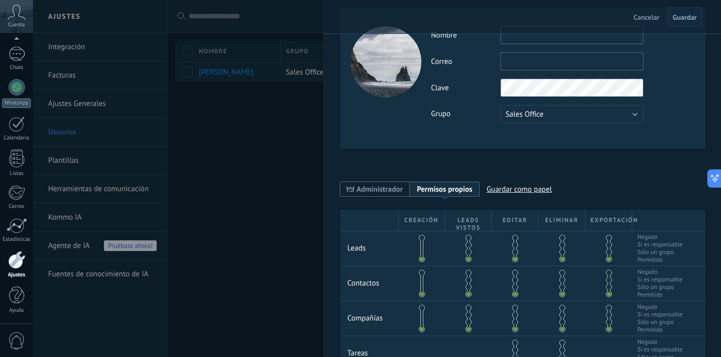
scroll to position [28, 0]
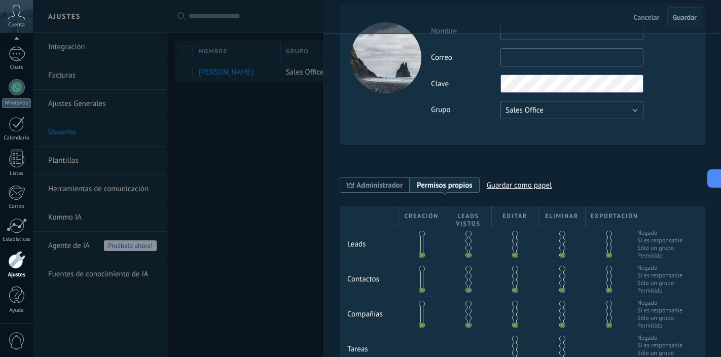
click at [551, 115] on button "Sales Office" at bounding box center [571, 110] width 143 height 18
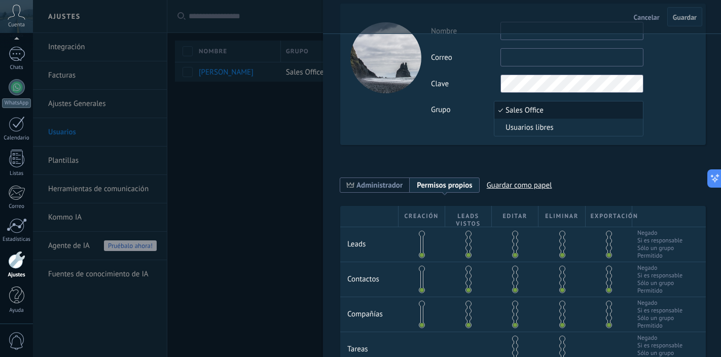
click at [470, 149] on div "**********" at bounding box center [523, 231] width 366 height 497
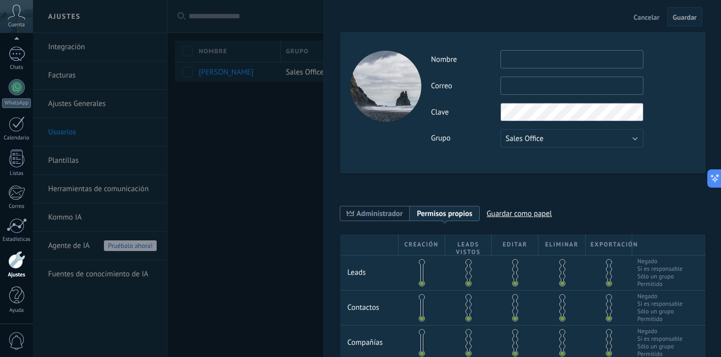
click at [490, 177] on div "**********" at bounding box center [523, 260] width 366 height 497
click at [532, 173] on div "**********" at bounding box center [523, 260] width 366 height 497
click at [641, 18] on span "Cancelar" at bounding box center [647, 17] width 26 height 7
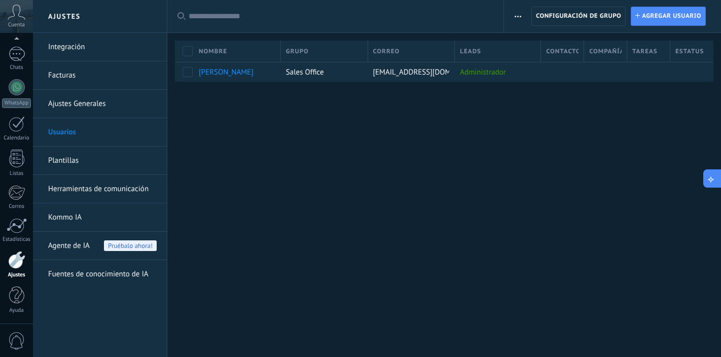
click at [713, 179] on icon at bounding box center [711, 178] width 11 height 11
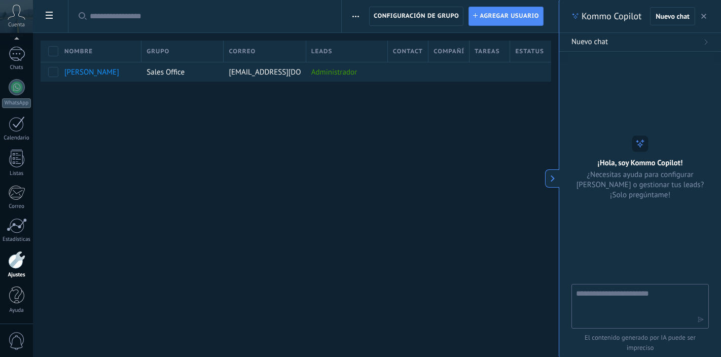
click at [616, 296] on textarea at bounding box center [633, 305] width 114 height 37
type textarea "**********"
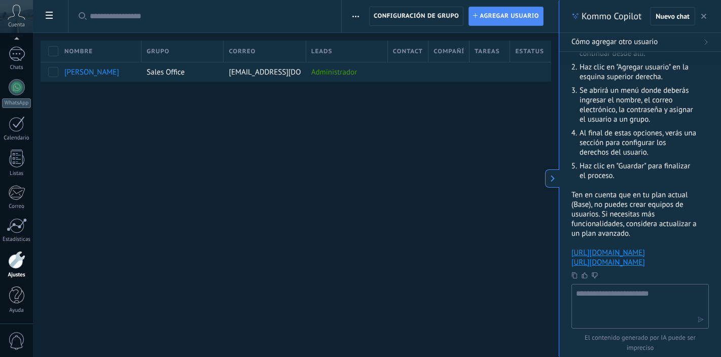
scroll to position [124, 0]
click at [492, 147] on div "Ajustes Integración Facturas Ajustes Generales Usuarios Plantillas Herramientas…" at bounding box center [296, 178] width 526 height 357
click at [707, 14] on button "button" at bounding box center [704, 16] width 10 height 12
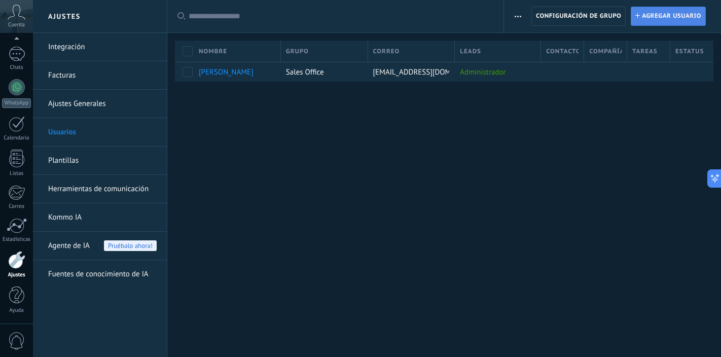
click at [662, 11] on span "Agregar usuario" at bounding box center [671, 16] width 59 height 18
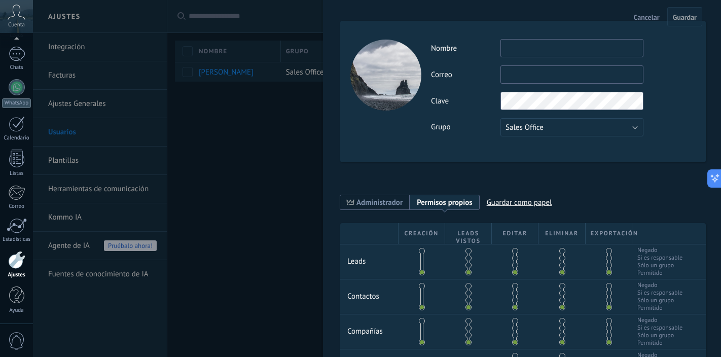
scroll to position [0, 0]
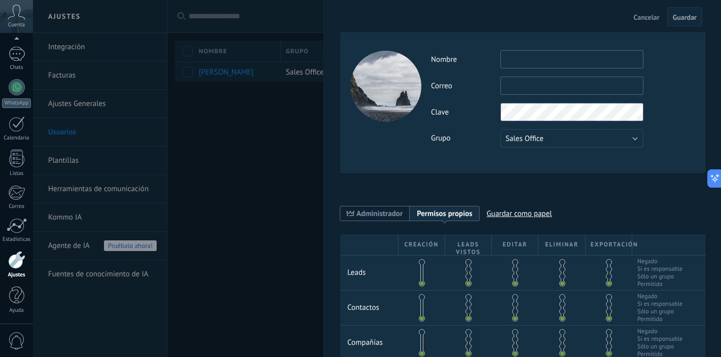
click at [286, 152] on div at bounding box center [360, 178] width 721 height 357
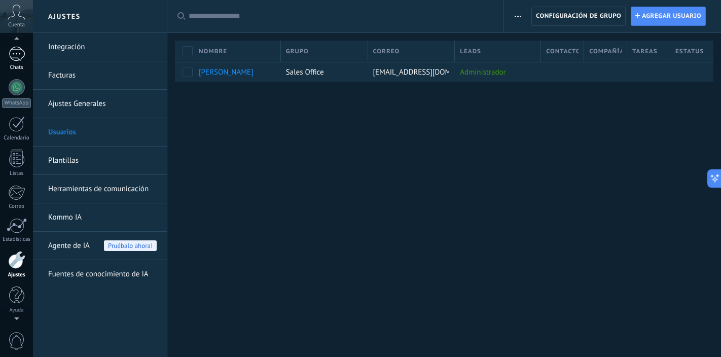
click at [19, 54] on div at bounding box center [17, 54] width 16 height 15
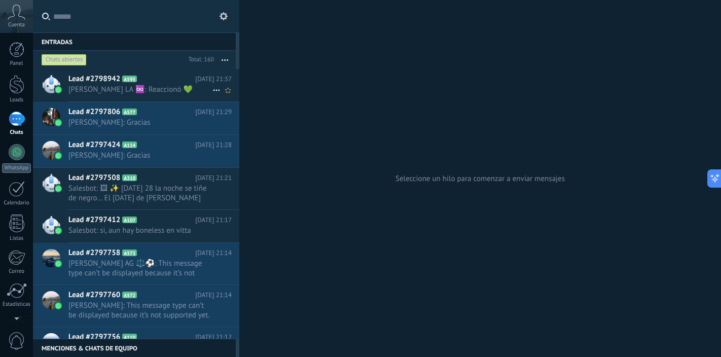
click at [167, 82] on h2 "Lead #2798942 A595" at bounding box center [131, 79] width 127 height 10
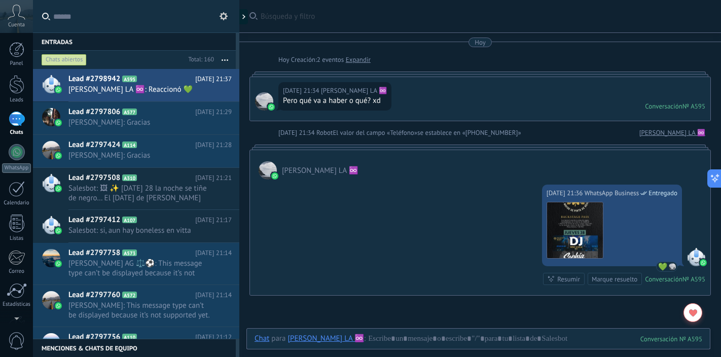
click at [16, 22] on span "Cuenta" at bounding box center [16, 25] width 17 height 7
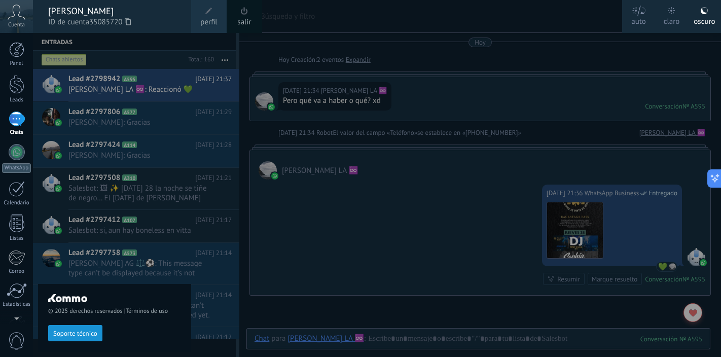
click at [355, 18] on div at bounding box center [393, 178] width 721 height 357
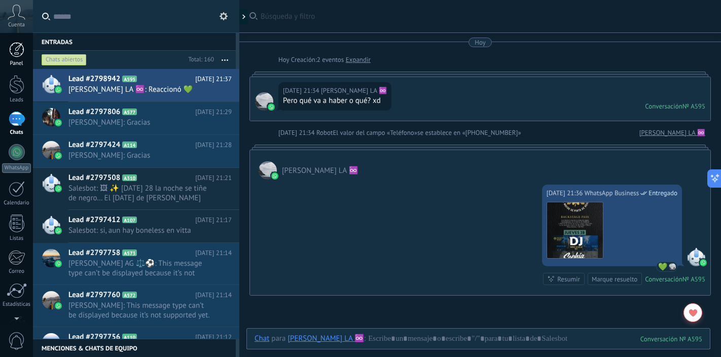
click at [15, 53] on div at bounding box center [16, 49] width 15 height 15
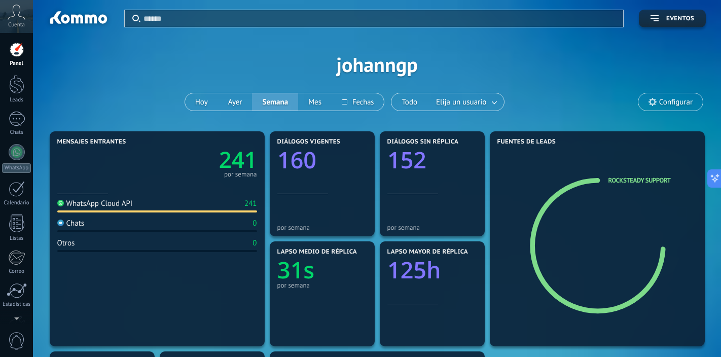
click at [14, 19] on icon at bounding box center [17, 12] width 18 height 15
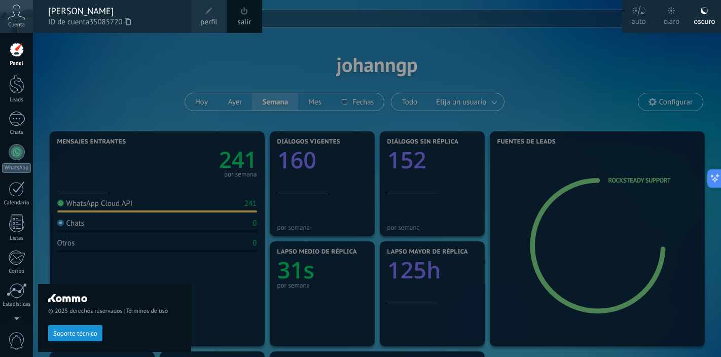
click at [167, 54] on div "© 2025 derechos reservados | Términos de uso Soporte técnico" at bounding box center [114, 195] width 153 height 324
click at [55, 49] on div "© 2025 derechos reservados | Términos de uso Soporte técnico" at bounding box center [114, 195] width 153 height 324
click at [602, 75] on div at bounding box center [393, 178] width 721 height 357
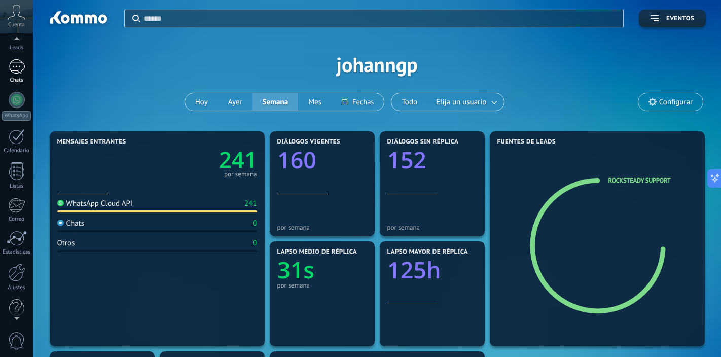
scroll to position [65, 0]
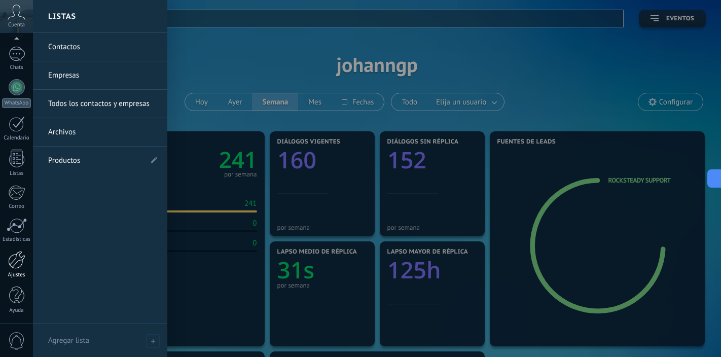
click at [17, 260] on div at bounding box center [16, 260] width 17 height 18
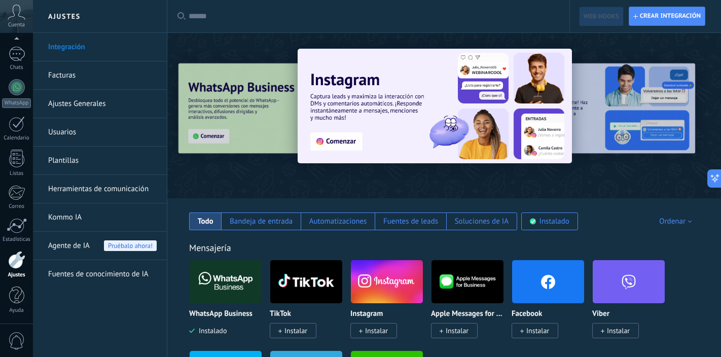
click at [104, 132] on link "Usuarios" at bounding box center [102, 132] width 109 height 28
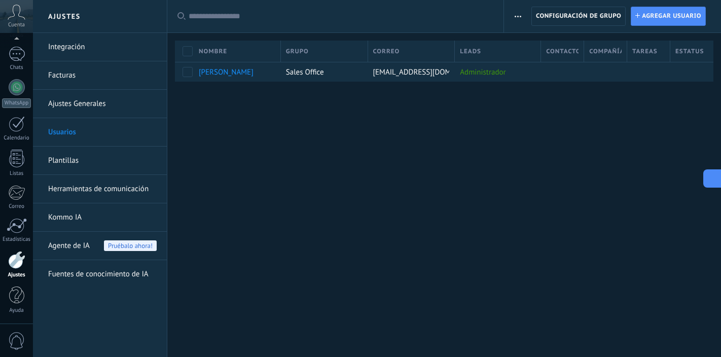
click at [711, 178] on icon at bounding box center [711, 178] width 11 height 11
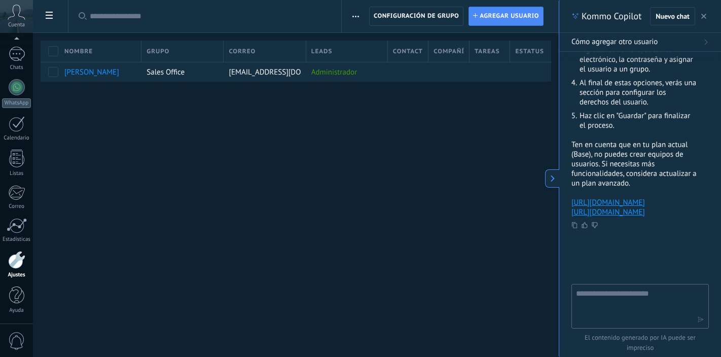
scroll to position [208, 0]
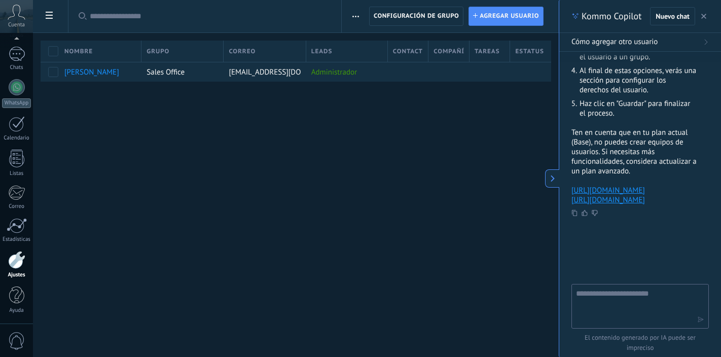
click at [645, 186] on link "[URL][DOMAIN_NAME]" at bounding box center [608, 191] width 74 height 10
click at [517, 17] on span "Agregar usuario" at bounding box center [509, 16] width 59 height 18
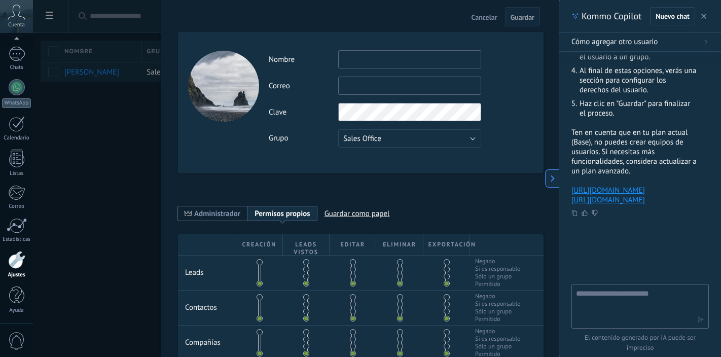
click at [447, 57] on input "text" at bounding box center [409, 59] width 143 height 18
click at [378, 86] on input "text" at bounding box center [409, 86] width 143 height 18
paste input "**********"
type input "**********"
click at [392, 59] on input "text" at bounding box center [409, 59] width 143 height 18
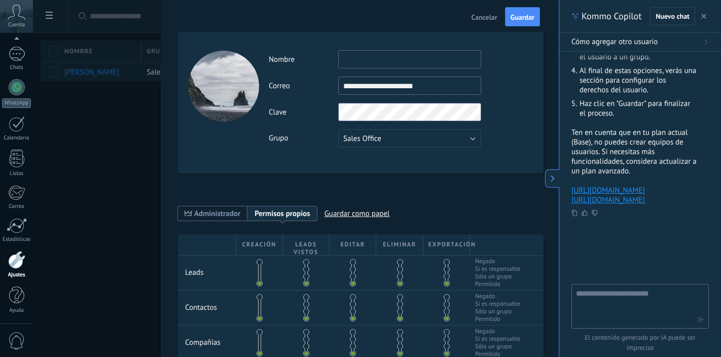
scroll to position [0, 0]
click at [405, 64] on input "text" at bounding box center [409, 59] width 143 height 18
paste input "**********"
type input "**********"
click at [496, 99] on div "**********" at bounding box center [401, 98] width 264 height 97
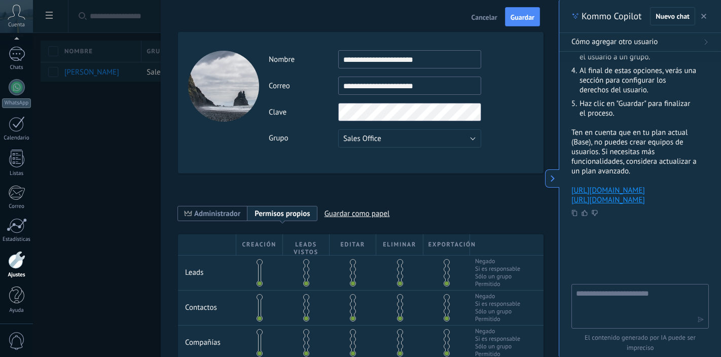
click at [517, 106] on div "Clave" at bounding box center [401, 112] width 264 height 18
click at [333, 113] on div "Clave" at bounding box center [401, 112] width 264 height 18
click at [513, 82] on div "**********" at bounding box center [401, 86] width 264 height 18
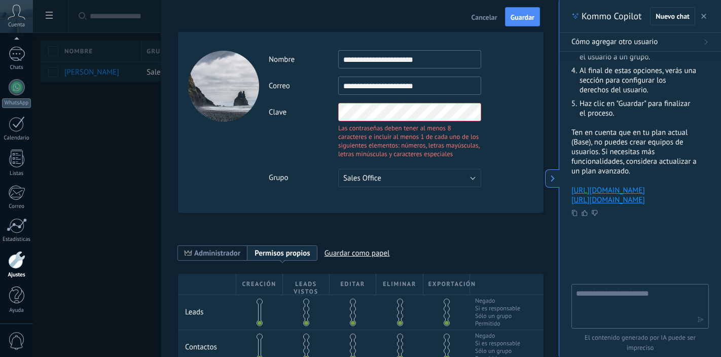
click at [513, 82] on div "**********" at bounding box center [401, 86] width 264 height 18
click at [496, 111] on div "Clave Las contraseñas deben tener al menos 8 caracteres e incluir al menos 1 de…" at bounding box center [401, 132] width 264 height 58
click at [335, 108] on div "Clave Las contraseñas deben tener al menos 8 caracteres e incluir al menos 1 de…" at bounding box center [401, 132] width 264 height 58
click at [505, 99] on div "**********" at bounding box center [401, 118] width 264 height 137
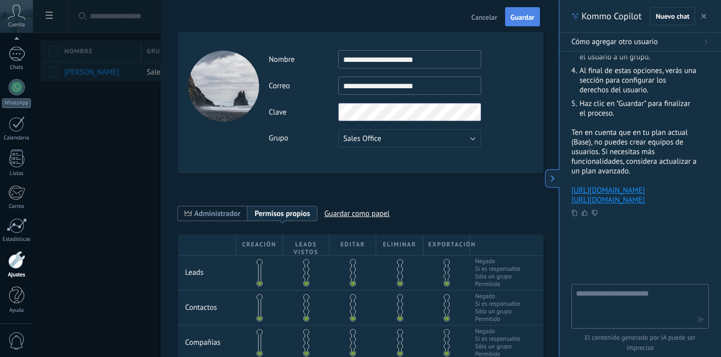
click at [527, 18] on span "Guardar" at bounding box center [523, 17] width 24 height 7
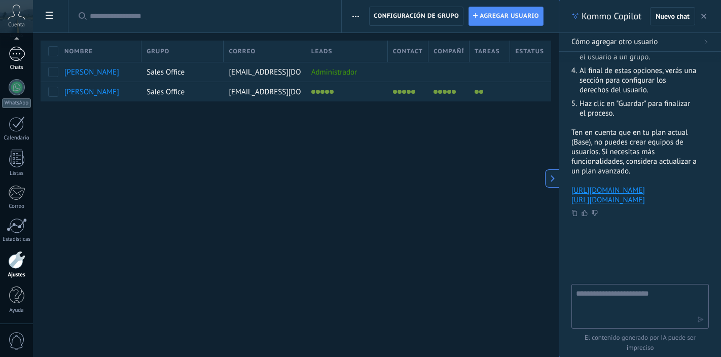
click at [16, 56] on div at bounding box center [17, 54] width 16 height 15
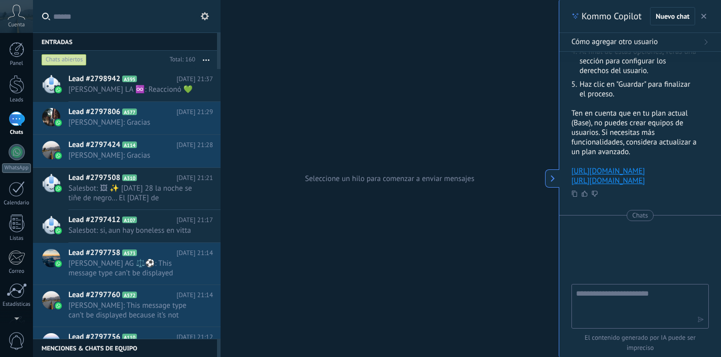
click at [706, 20] on button "button" at bounding box center [704, 16] width 10 height 12
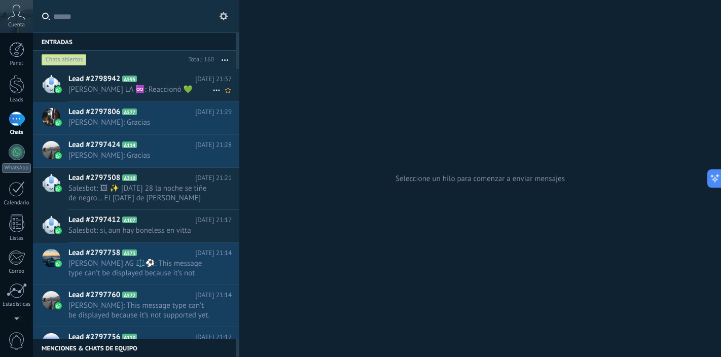
click at [179, 80] on h2 "Lead #2798942 A595" at bounding box center [131, 79] width 127 height 10
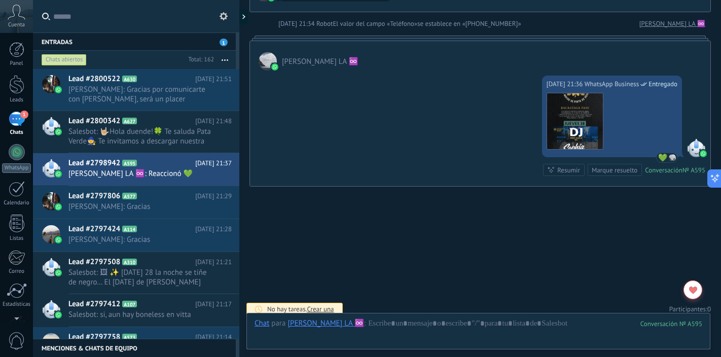
scroll to position [116, 0]
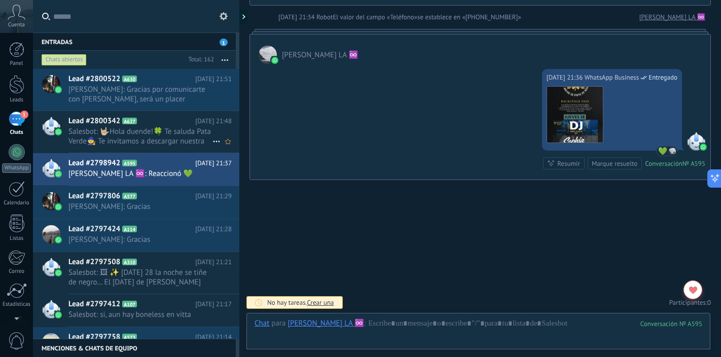
click at [197, 139] on span "Salesbot: 🤟🏼Hola duende!🍀 Te saluda Pata Verde🧙 Te invitamos a descargar nuestr…" at bounding box center [140, 136] width 144 height 19
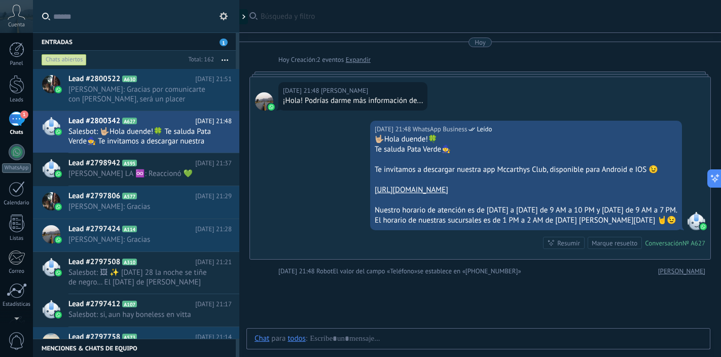
scroll to position [12, 0]
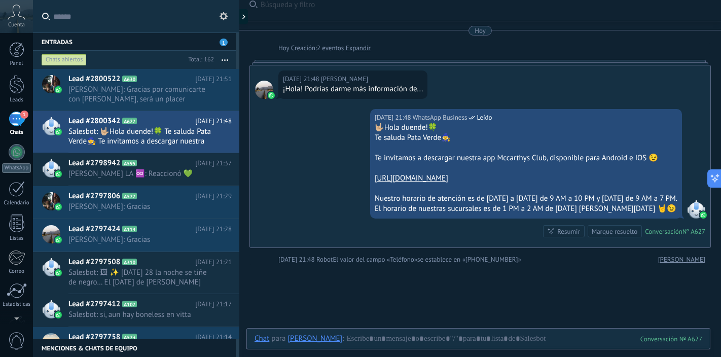
click at [405, 91] on div "¡Hola! Podrías darme más información de..." at bounding box center [353, 89] width 140 height 10
click at [418, 89] on div "¡Hola! Podrías darme más información de..." at bounding box center [353, 89] width 140 height 10
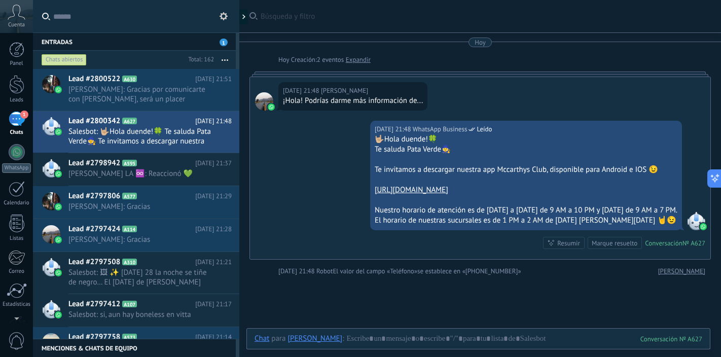
click at [363, 61] on link "Expandir" at bounding box center [358, 60] width 25 height 10
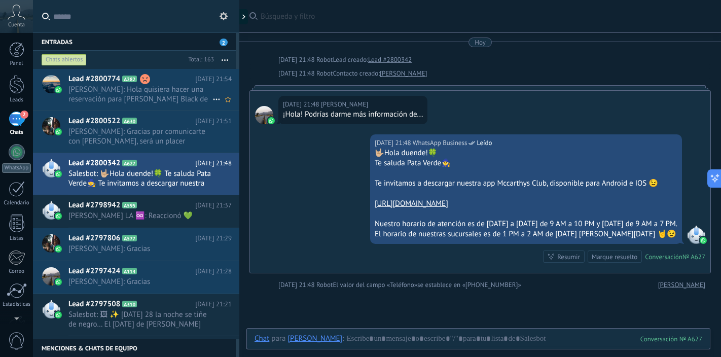
click at [197, 96] on span "Gaby Sotomayor: Hola quisiera hacer una reservación para McCarthy’s Black de So…" at bounding box center [140, 94] width 144 height 19
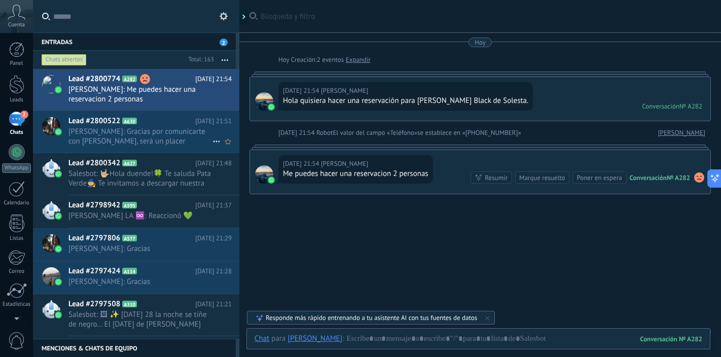
click at [173, 134] on span "[PERSON_NAME]: Gracias por comunicarte con [PERSON_NAME], será un placer brinda…" at bounding box center [140, 136] width 144 height 19
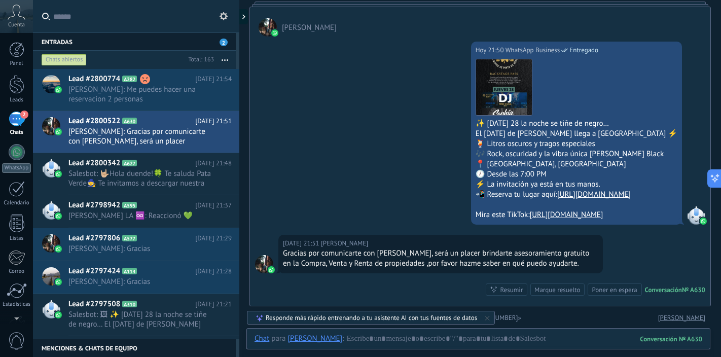
scroll to position [71, 0]
click at [189, 175] on span "Salesbot: 🤟🏼Hola duende!🍀 Te saluda Pata Verde🧙 Te invitamos a descargar nuestr…" at bounding box center [140, 178] width 144 height 19
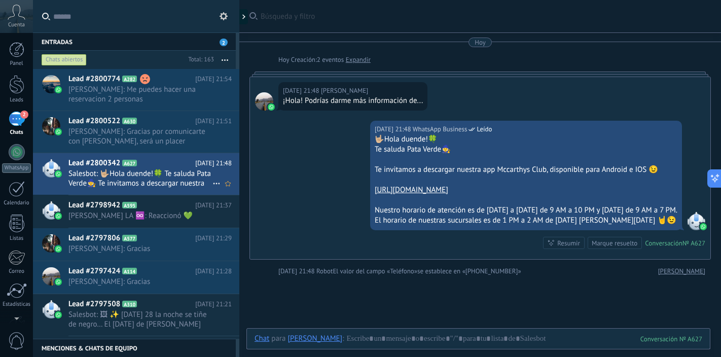
click at [213, 183] on use at bounding box center [216, 184] width 7 height 2
click at [227, 136] on div at bounding box center [360, 178] width 721 height 357
click at [186, 171] on span "Salesbot: 🤟🏼Hola duende!🍀 Te saluda Pata Verde🧙 Te invitamos a descargar nuestr…" at bounding box center [140, 178] width 144 height 19
click at [415, 101] on div "¡Hola! Podrías darme más información de..." at bounding box center [353, 101] width 140 height 10
click at [354, 101] on div "¡Hola! Podrías darme más información de..." at bounding box center [353, 101] width 140 height 10
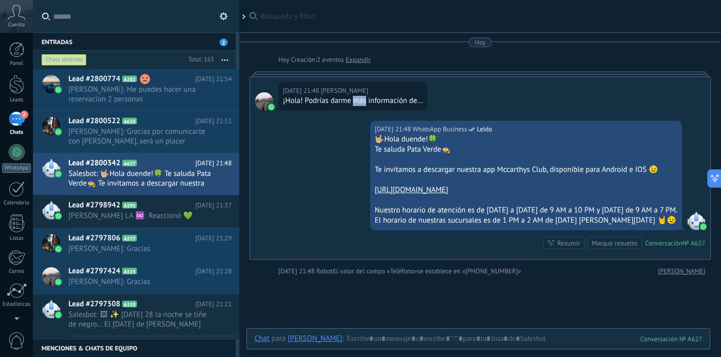
click at [354, 101] on div "¡Hola! Podrías darme más información de..." at bounding box center [353, 101] width 140 height 10
click at [455, 85] on div "Hoy 21:48 Brenda ¡Hola! Podrías darme más información de..." at bounding box center [480, 99] width 460 height 44
click at [371, 62] on link "Expandir" at bounding box center [358, 60] width 25 height 10
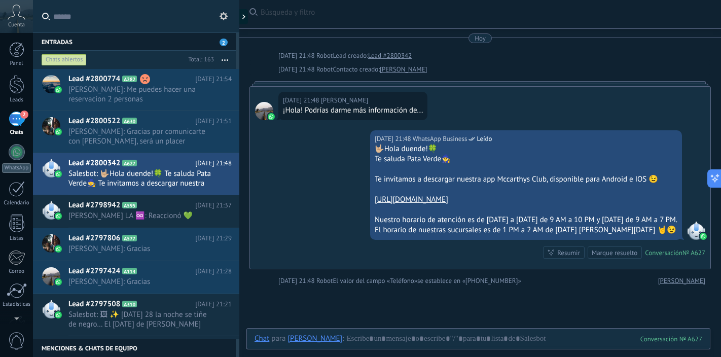
scroll to position [4, 0]
click at [339, 56] on div "Lead creado:" at bounding box center [350, 56] width 35 height 10
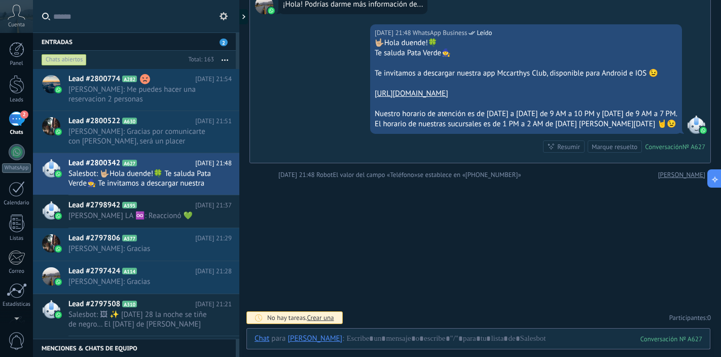
scroll to position [0, 0]
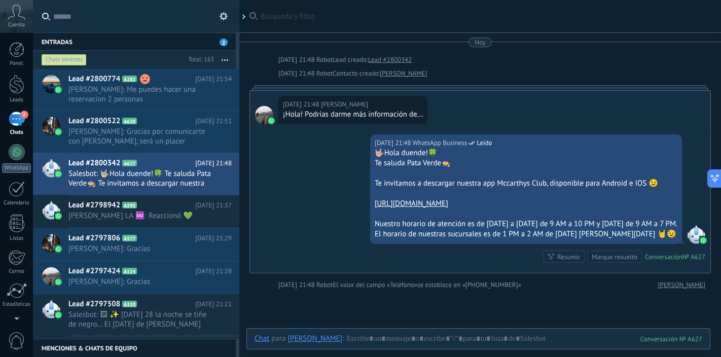
click at [526, 89] on div at bounding box center [479, 87] width 461 height 5
click at [525, 90] on div "Hoy 21:48 Brenda ¡Hola! Podrías darme más información de... Hoy 21:48 WhatsApp …" at bounding box center [479, 181] width 461 height 183
click at [519, 85] on div at bounding box center [479, 87] width 461 height 5
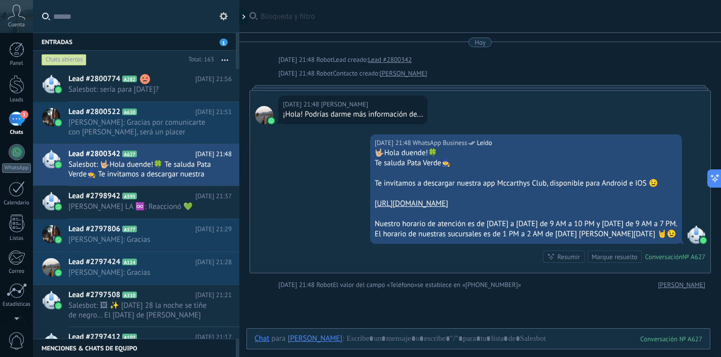
click at [257, 89] on div at bounding box center [479, 87] width 461 height 5
click at [206, 179] on div "Lead #2800342 A627 Hoy 21:48 Salesbot: 🤟🏼Hola duende!🍀 Te saluda Pata Verde🧙 Te…" at bounding box center [153, 165] width 171 height 42
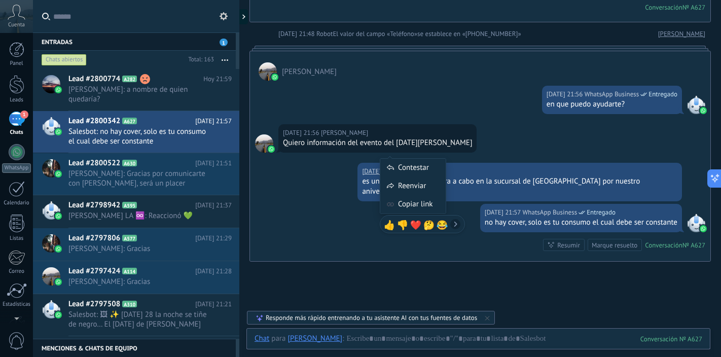
scroll to position [322, 0]
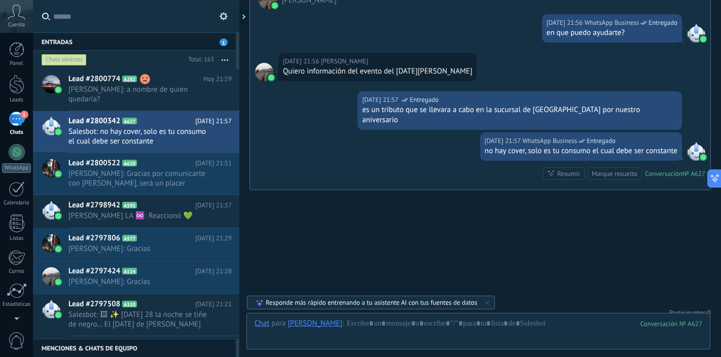
click at [310, 220] on div "Buscar Búsqueda y filtro Carga más Hoy Hoy 21:48 Robot Lead creado: Lead #28003…" at bounding box center [480, 23] width 482 height 690
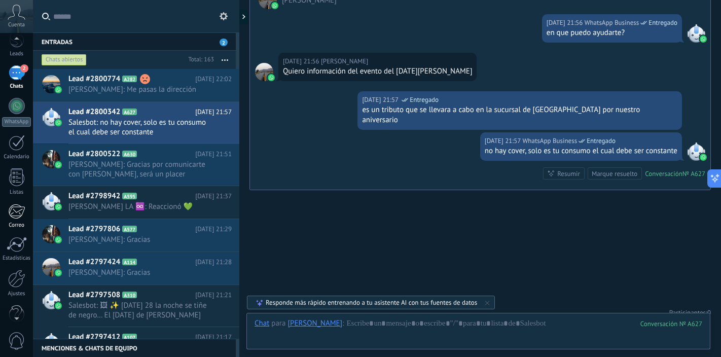
scroll to position [65, 0]
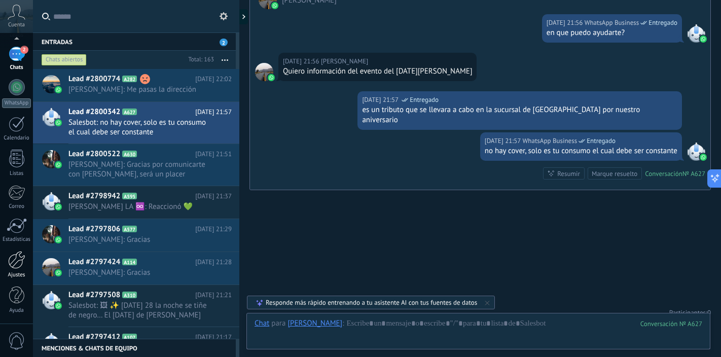
click at [16, 259] on div at bounding box center [16, 260] width 17 height 18
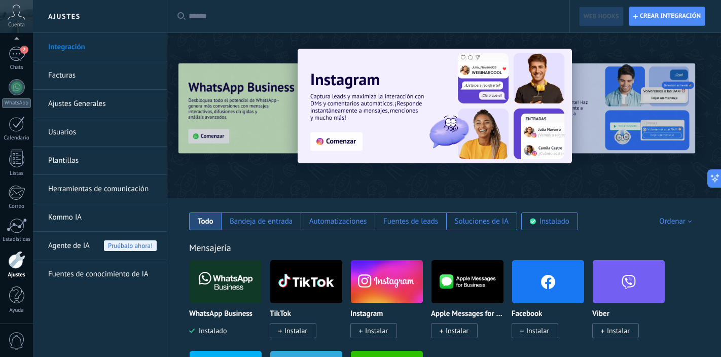
click at [93, 135] on link "Usuarios" at bounding box center [102, 132] width 109 height 28
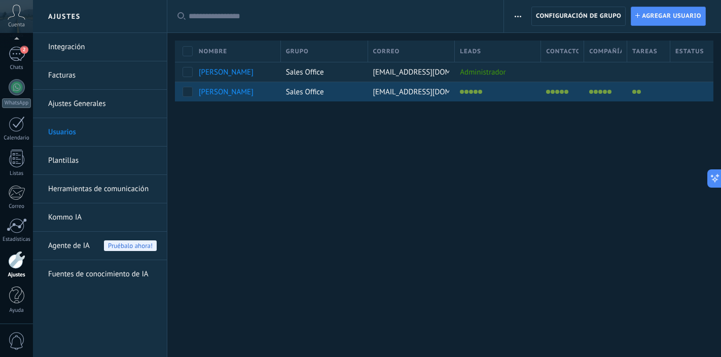
click at [245, 92] on span "Carolina Gonzalez Ramos" at bounding box center [226, 92] width 55 height 10
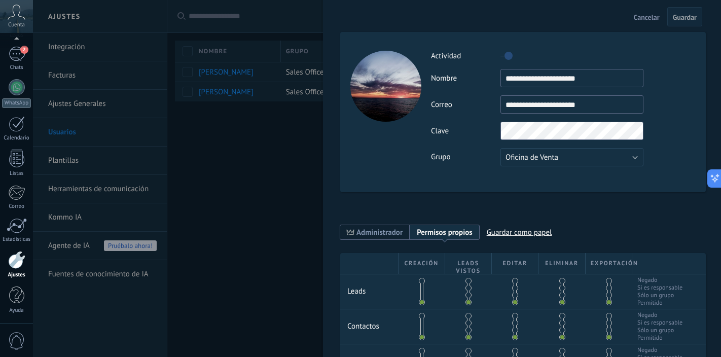
drag, startPoint x: 591, startPoint y: 77, endPoint x: 487, endPoint y: 74, distance: 104.0
click at [487, 74] on div "**********" at bounding box center [563, 78] width 264 height 18
type input "**********"
click at [687, 22] on button "Guardar" at bounding box center [684, 16] width 35 height 19
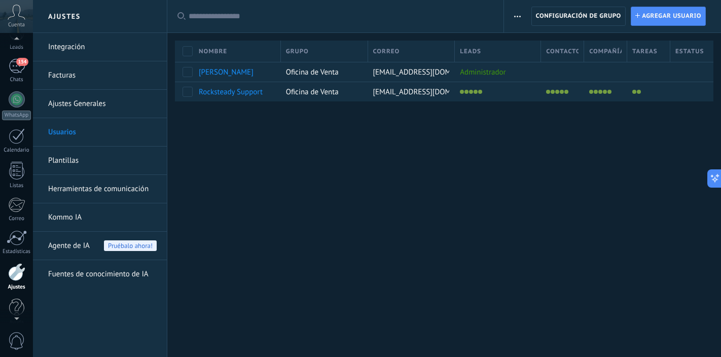
scroll to position [45, 0]
click at [17, 73] on div "154" at bounding box center [17, 73] width 16 height 15
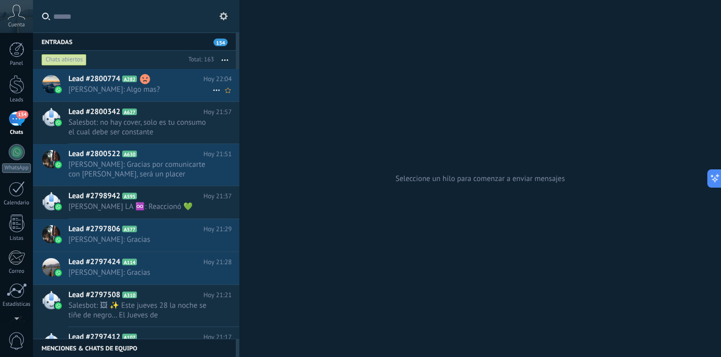
click at [177, 85] on span "[PERSON_NAME]: Algo mas?" at bounding box center [140, 90] width 144 height 10
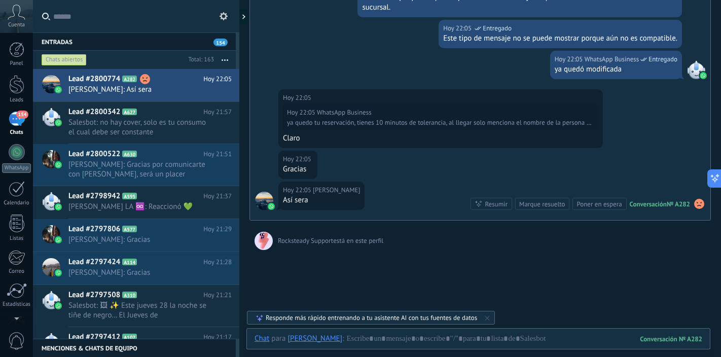
scroll to position [810, 0]
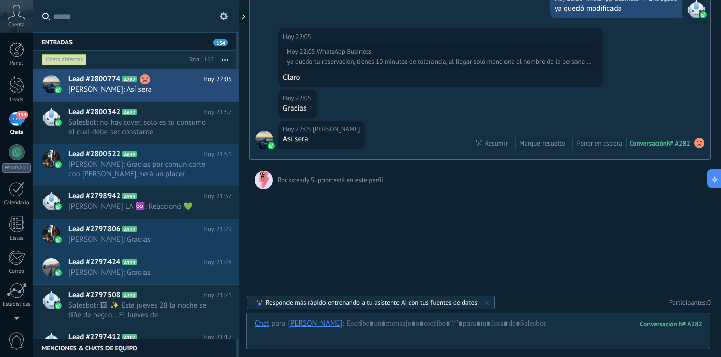
click at [222, 17] on use at bounding box center [224, 16] width 8 height 8
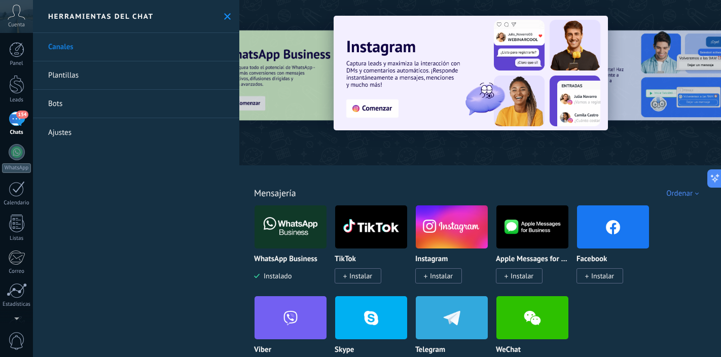
click at [90, 133] on link "Ajustes" at bounding box center [136, 132] width 206 height 28
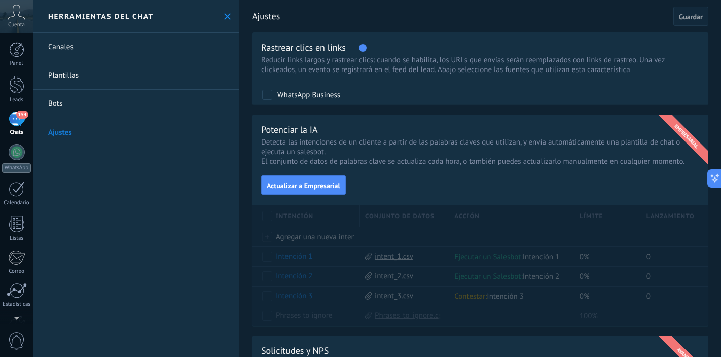
click at [224, 16] on use at bounding box center [227, 16] width 7 height 7
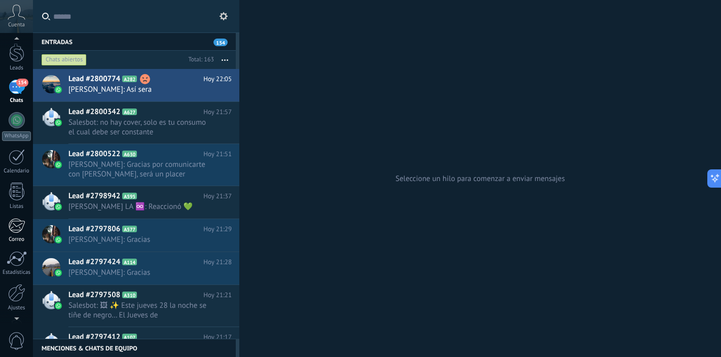
scroll to position [65, 0]
click at [15, 260] on div at bounding box center [16, 260] width 17 height 18
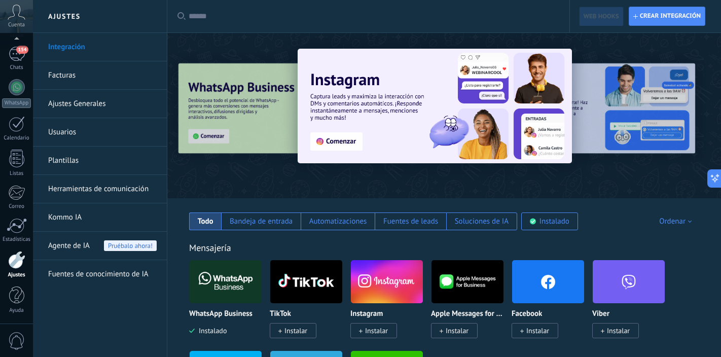
click at [105, 103] on link "Ajustes Generales" at bounding box center [102, 104] width 109 height 28
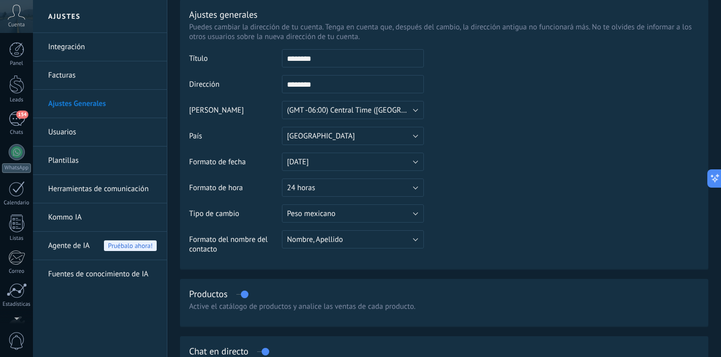
scroll to position [65, 0]
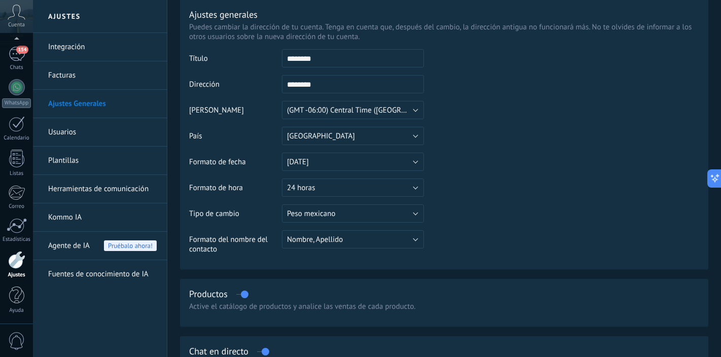
click at [96, 223] on link "Kommo IA" at bounding box center [102, 217] width 109 height 28
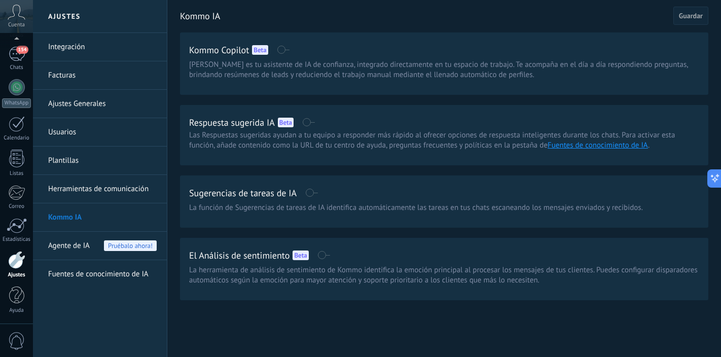
click at [73, 46] on link "Integración" at bounding box center [102, 47] width 109 height 28
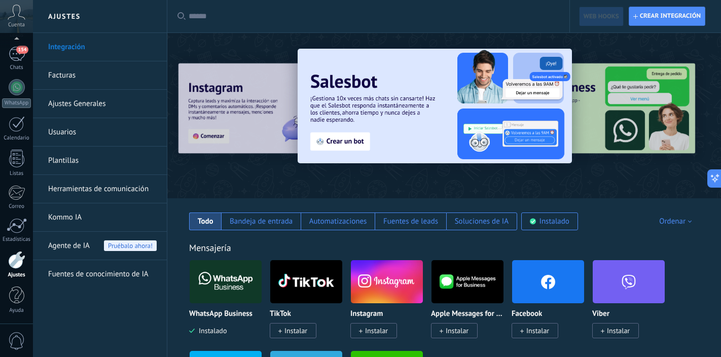
click at [225, 135] on div at bounding box center [196, 114] width 222 height 91
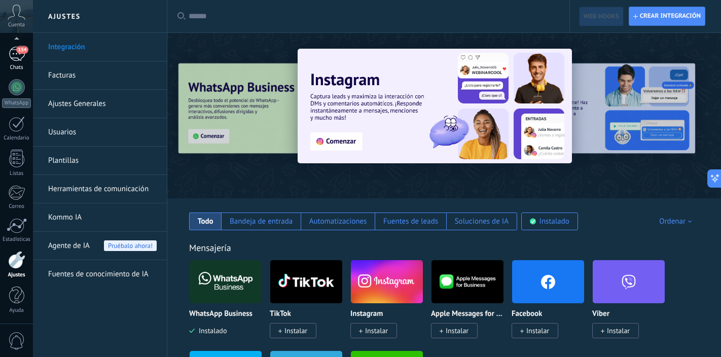
click at [16, 58] on div "154" at bounding box center [17, 54] width 16 height 15
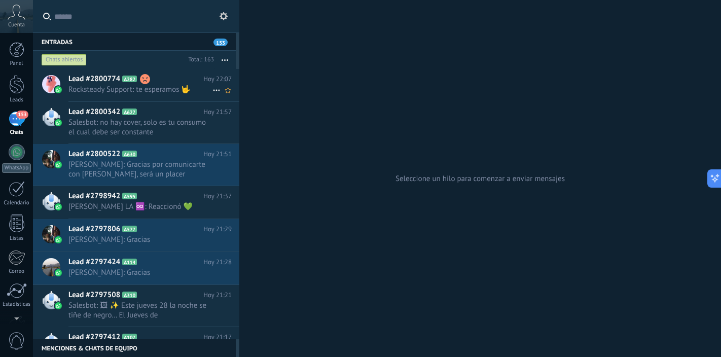
click at [174, 94] on div "Lead #2800774 A282 Hoy 22:07 Rocksteady Support: te esperamos 🤟" at bounding box center [153, 85] width 171 height 32
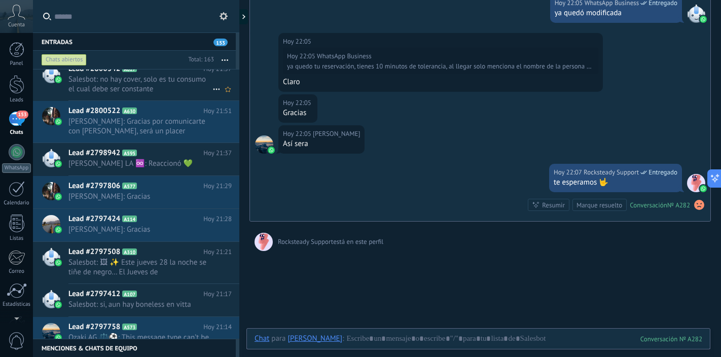
scroll to position [47, 0]
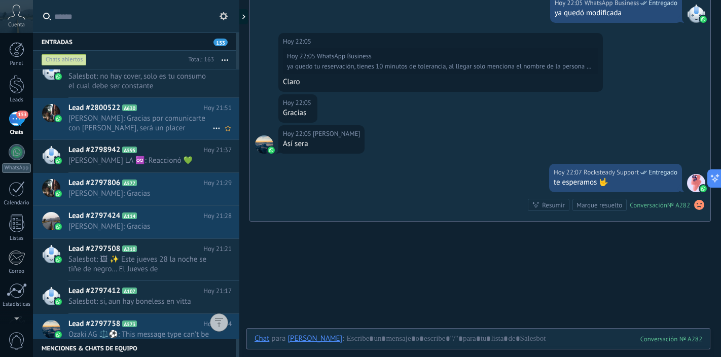
click at [176, 121] on span "[PERSON_NAME]: Gracias por comunicarte con [PERSON_NAME], será un placer brinda…" at bounding box center [140, 123] width 144 height 19
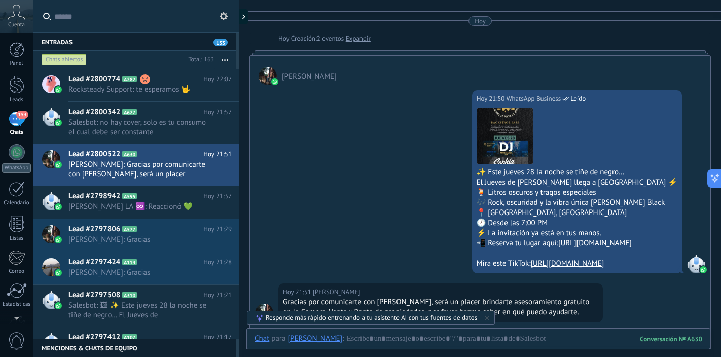
scroll to position [22, 0]
click at [183, 132] on span "Salesbot: no hay cover, solo es tu consumo el cual debe ser constante" at bounding box center [140, 127] width 144 height 19
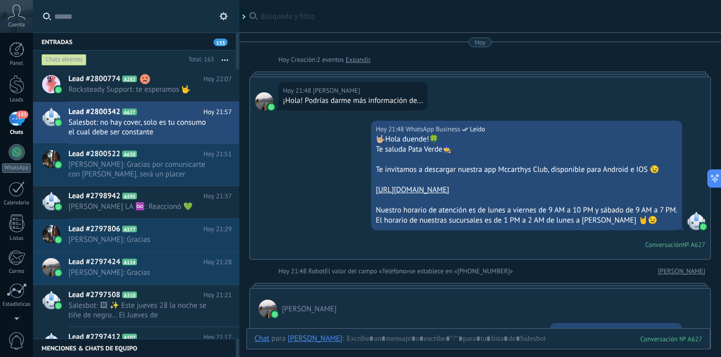
scroll to position [281, 0]
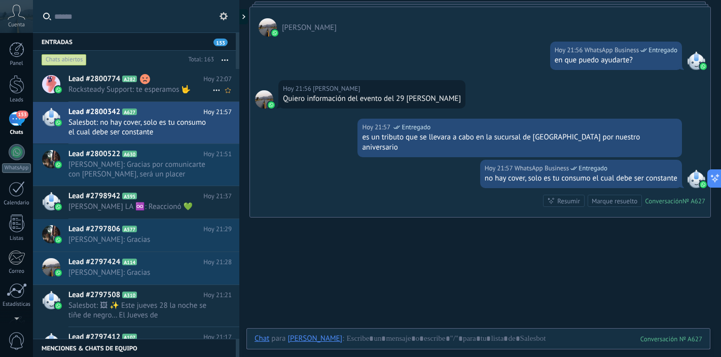
click at [154, 85] on span "Rocksteady Support: te esperamos 🤟" at bounding box center [140, 90] width 144 height 10
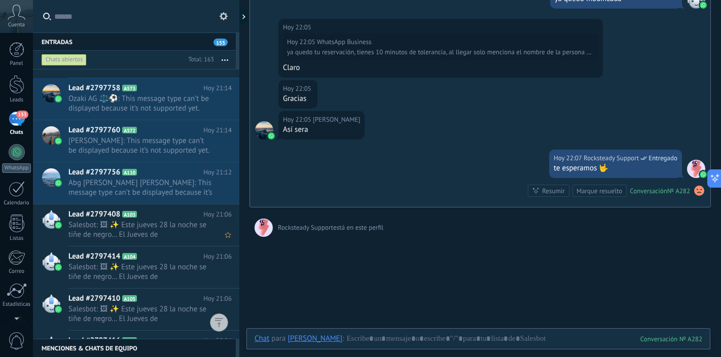
scroll to position [287, 0]
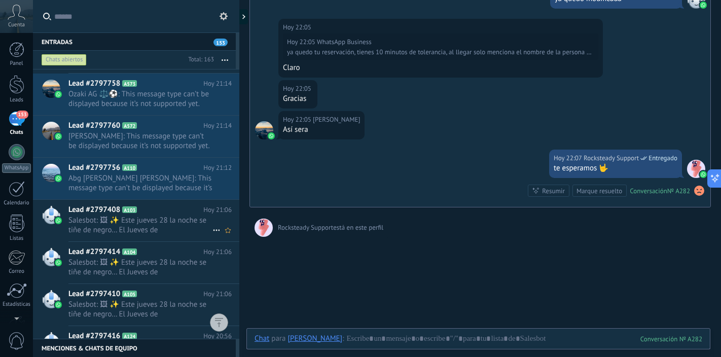
click at [159, 227] on span "Salesbot: 🖼 ✨ [DATE] 28 la noche se tiñe de negro… El [DATE] de [PERSON_NAME] l…" at bounding box center [140, 224] width 144 height 19
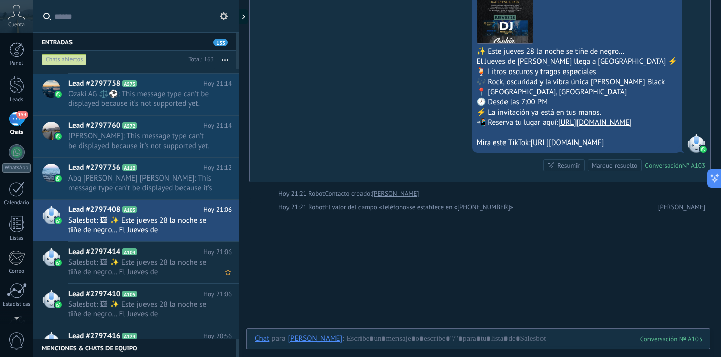
scroll to position [311, 0]
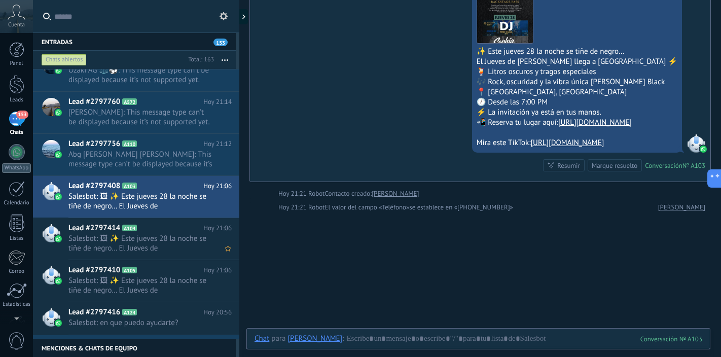
click at [174, 242] on span "Salesbot: 🖼 ✨ [DATE] 28 la noche se tiñe de negro… El [DATE] de [PERSON_NAME] l…" at bounding box center [140, 243] width 144 height 19
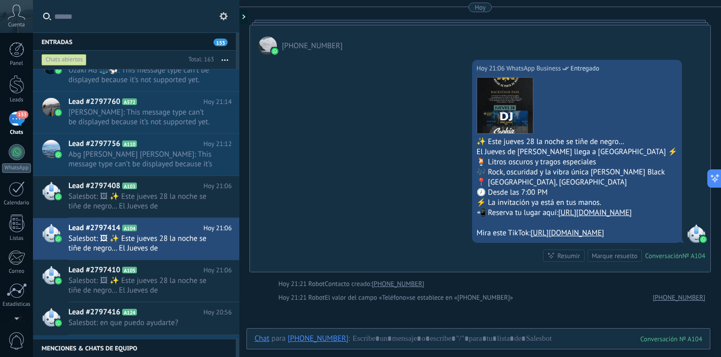
scroll to position [658, 0]
click at [163, 274] on h2 "Lead #2797410 A105" at bounding box center [135, 270] width 135 height 10
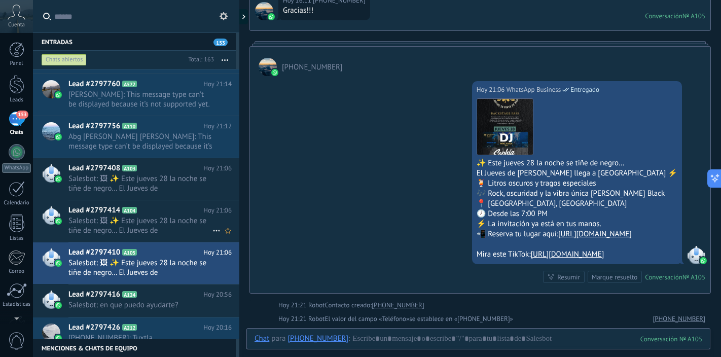
scroll to position [335, 0]
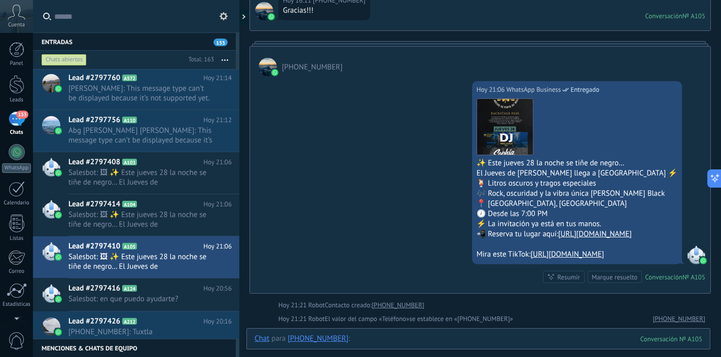
click at [388, 340] on div at bounding box center [479, 349] width 448 height 30
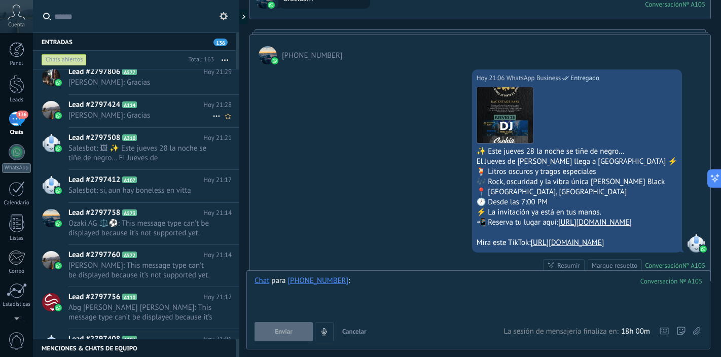
scroll to position [0, 0]
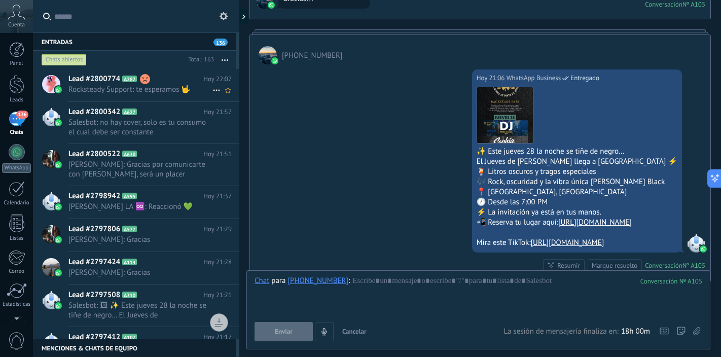
click at [160, 92] on span "Rocksteady Support: te esperamos 🤟" at bounding box center [140, 90] width 144 height 10
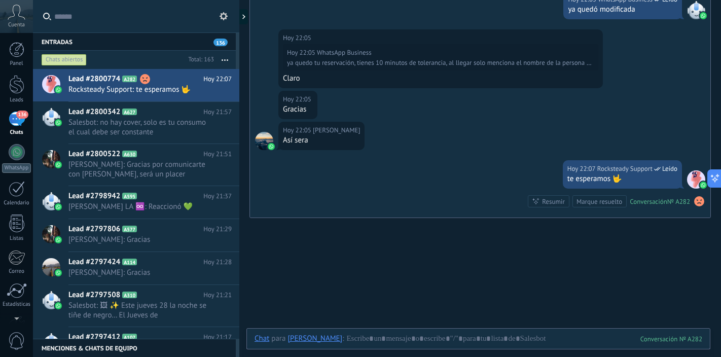
scroll to position [428, 0]
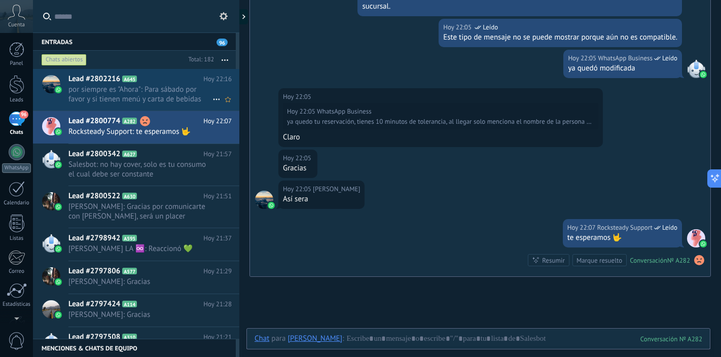
click at [173, 95] on span "por siempre es "Ahora": Para sábado por favor y si tienen menú y carta de bebid…" at bounding box center [140, 94] width 144 height 19
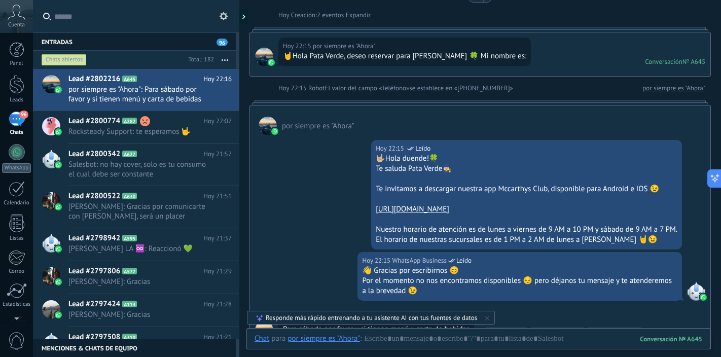
scroll to position [31, 0]
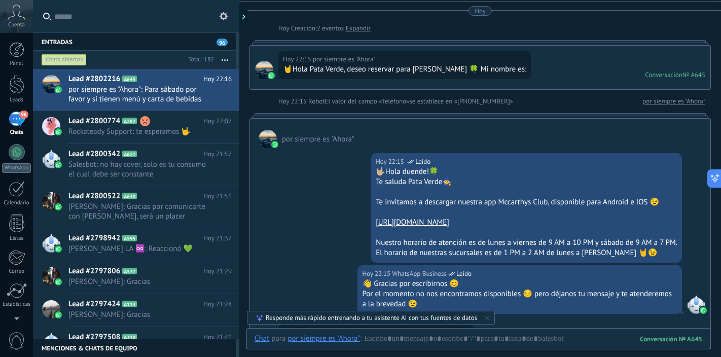
click at [536, 71] on div "Hoy 22:15 por siempre es "Ahora" 🤘Hola Pata Verde, deseo reservar para McCarthy…" at bounding box center [480, 68] width 460 height 44
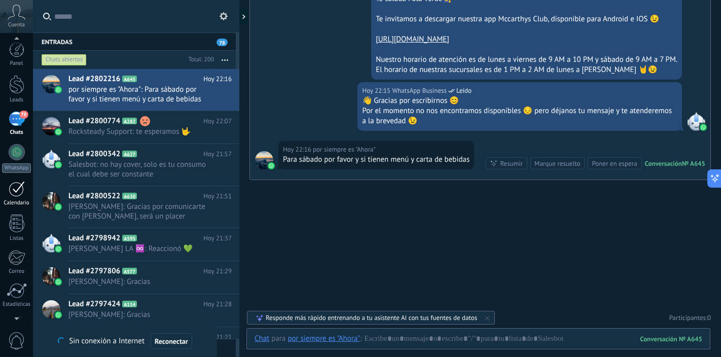
scroll to position [65, 0]
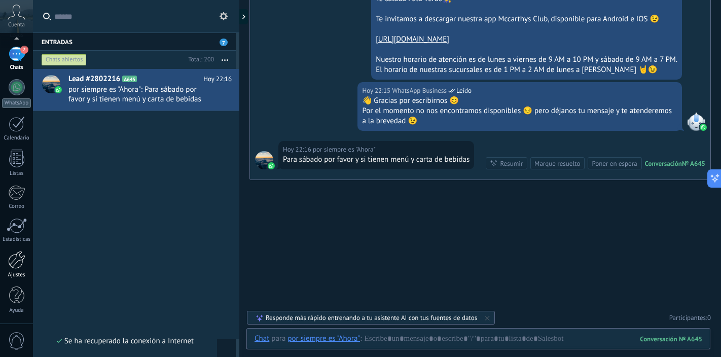
click at [14, 259] on div at bounding box center [16, 260] width 17 height 18
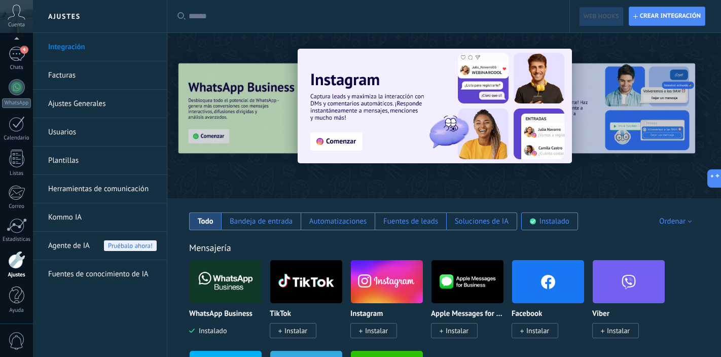
click at [75, 127] on link "Usuarios" at bounding box center [102, 132] width 109 height 28
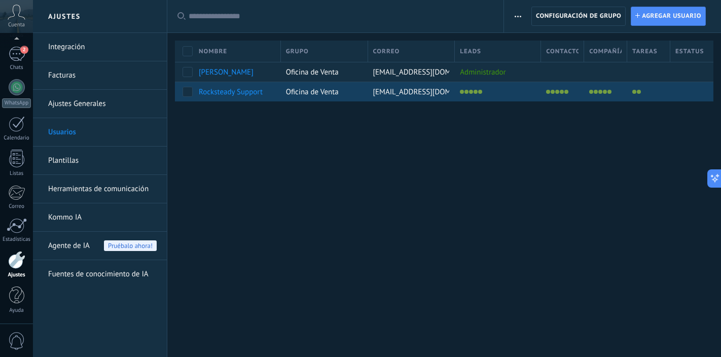
click at [226, 94] on span "Rocksteady Support" at bounding box center [231, 92] width 64 height 10
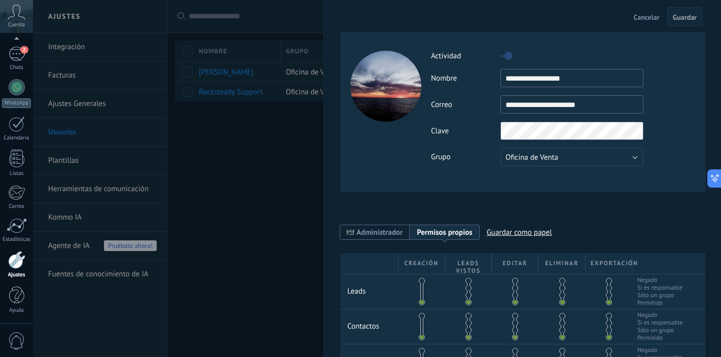
drag, startPoint x: 576, startPoint y: 76, endPoint x: 478, endPoint y: 77, distance: 97.4
click at [478, 77] on div "**********" at bounding box center [563, 78] width 264 height 18
type input "**********"
click at [686, 17] on span "Guardar" at bounding box center [685, 17] width 24 height 7
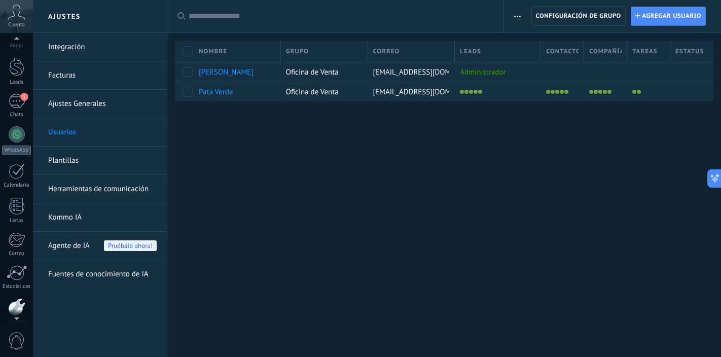
scroll to position [15, 0]
click at [17, 101] on div "1" at bounding box center [17, 104] width 16 height 15
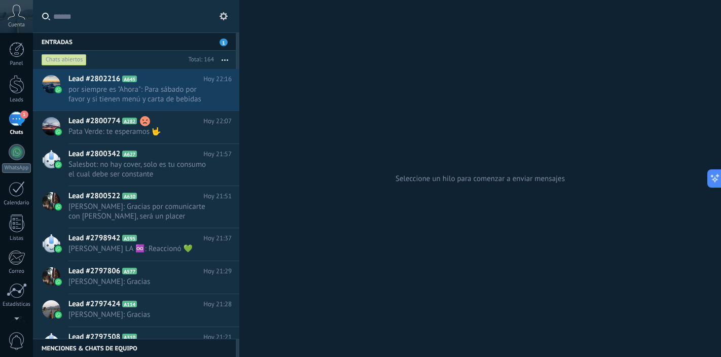
scroll to position [231, 0]
